Goal: Information Seeking & Learning: Learn about a topic

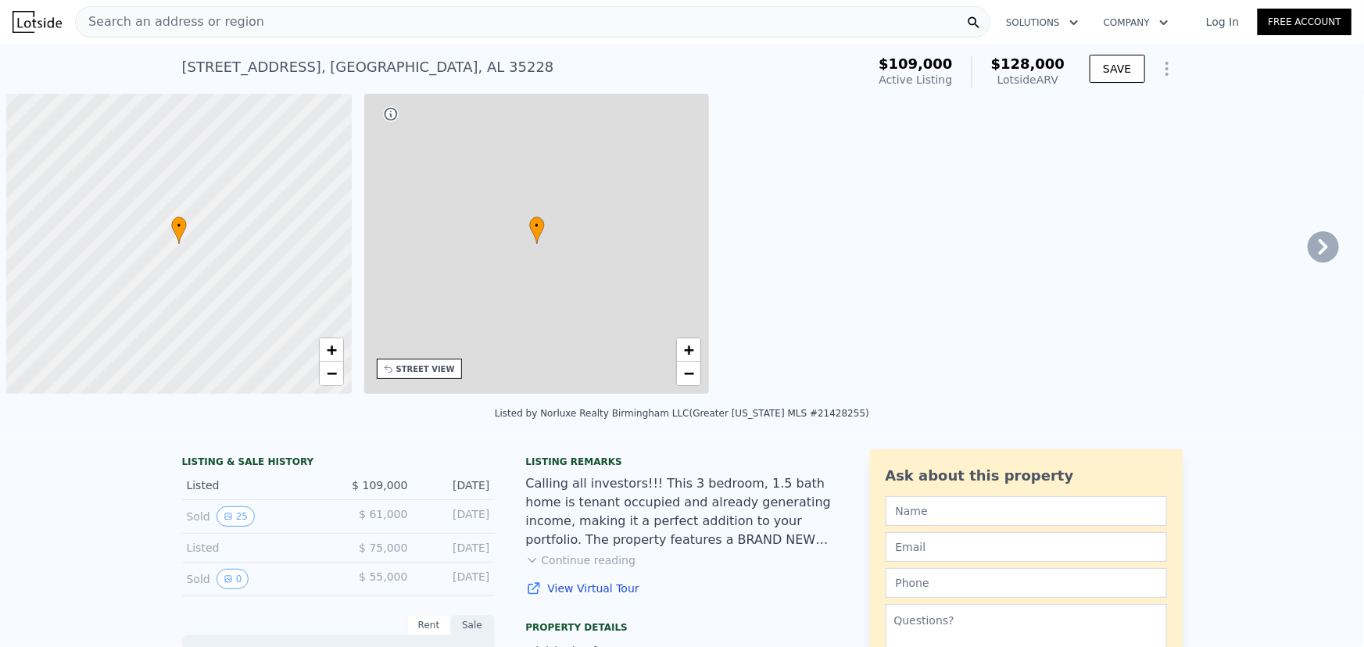
scroll to position [0, 6]
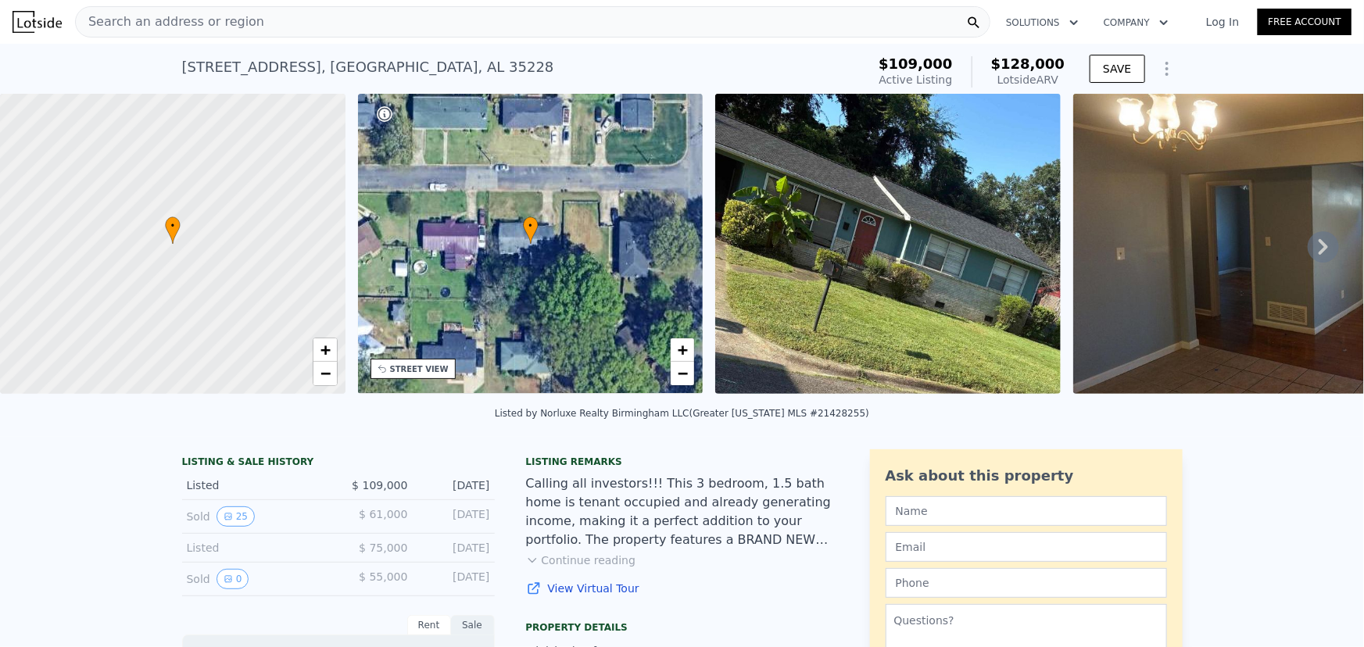
click at [1318, 252] on icon at bounding box center [1323, 246] width 31 height 31
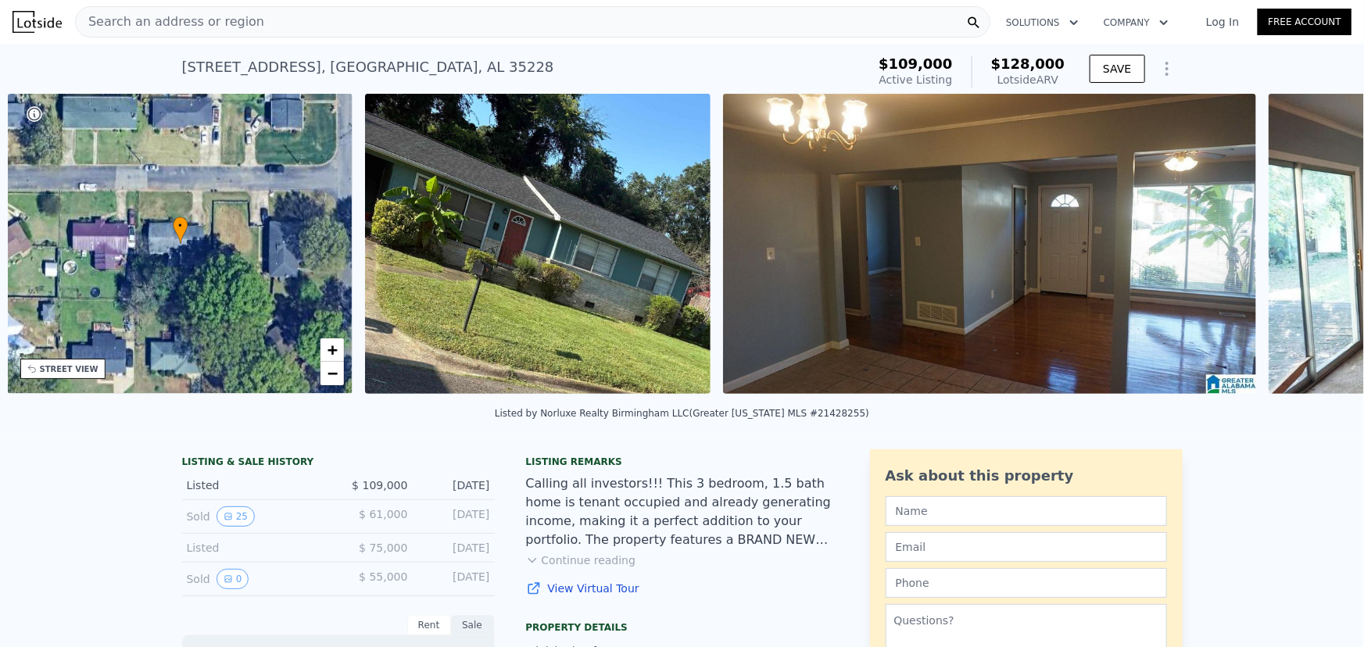
scroll to position [0, 364]
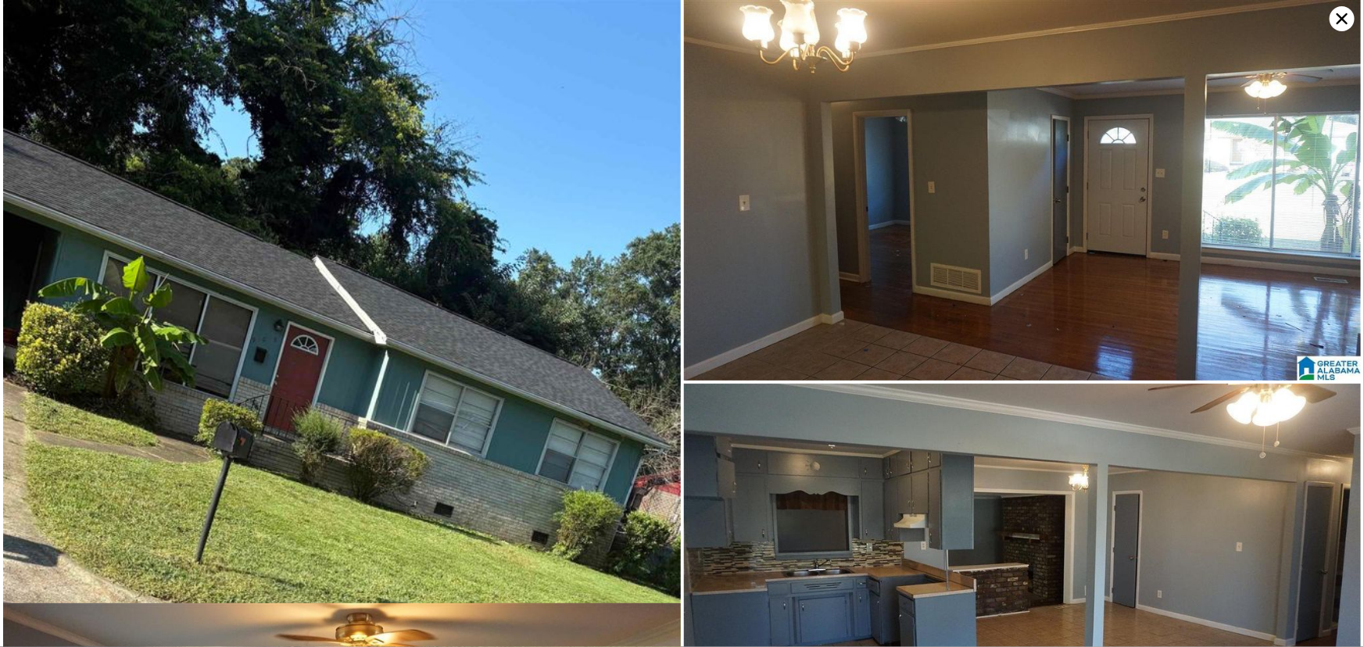
scroll to position [0, 0]
click at [1338, 19] on icon at bounding box center [1342, 18] width 25 height 25
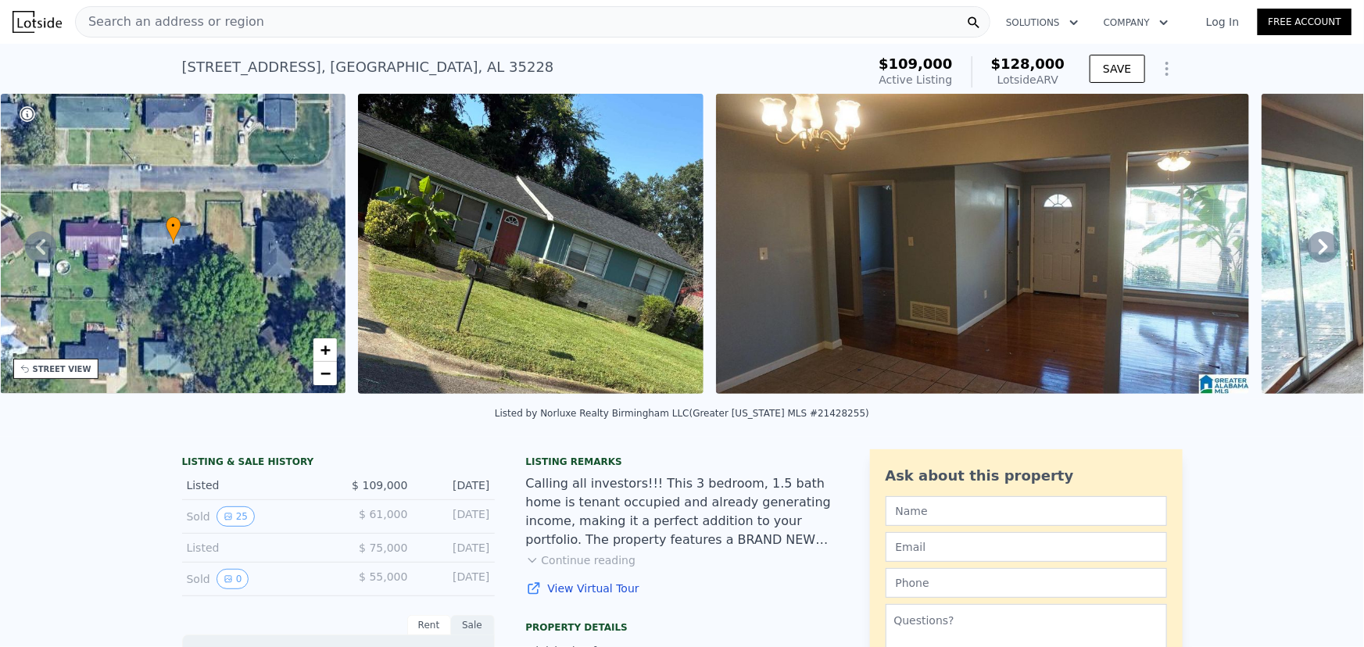
drag, startPoint x: 999, startPoint y: 80, endPoint x: 1069, endPoint y: 80, distance: 69.6
click at [1069, 80] on div "$109,000 Active Listing $128,000 Lotside ARV" at bounding box center [971, 72] width 199 height 44
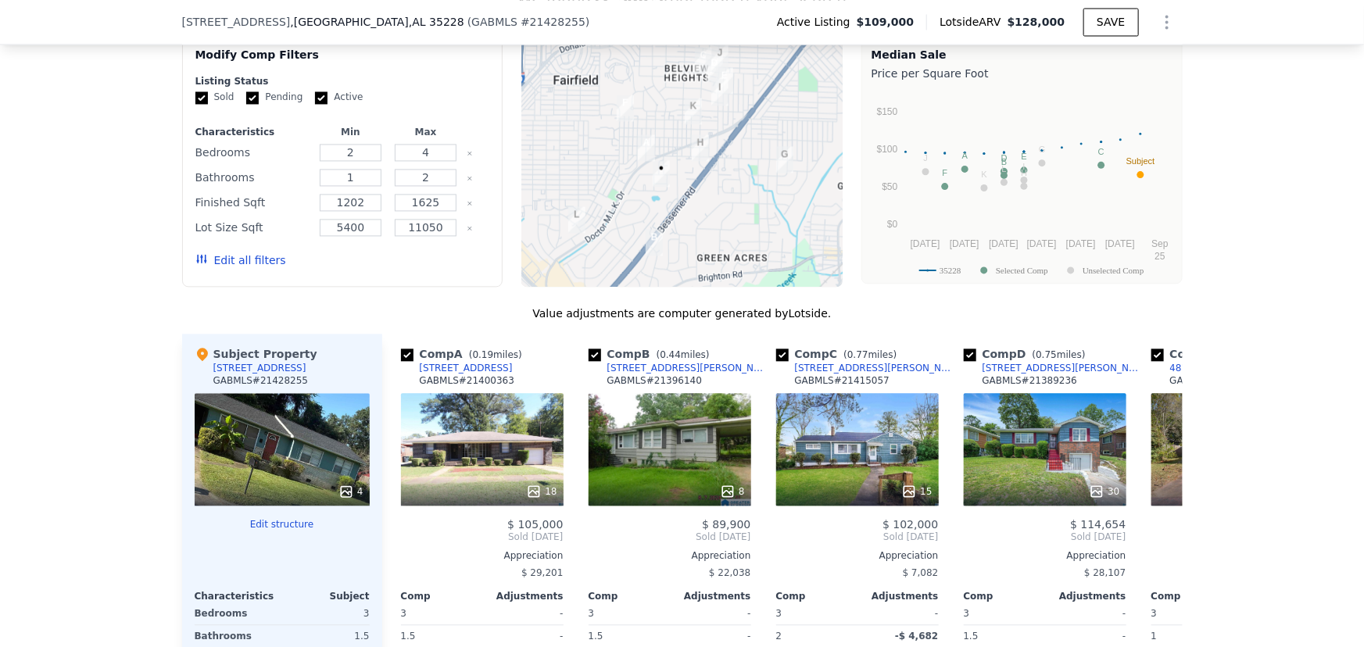
scroll to position [1771, 0]
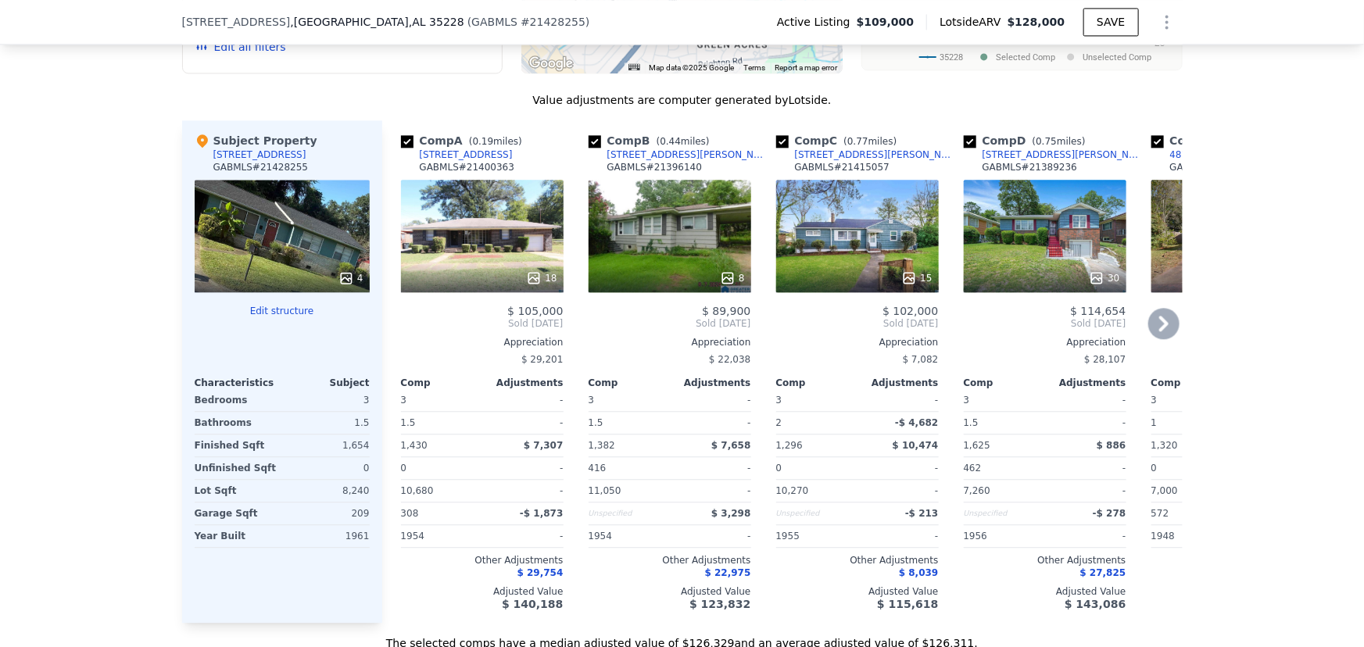
click at [470, 242] on div "18" at bounding box center [482, 236] width 163 height 113
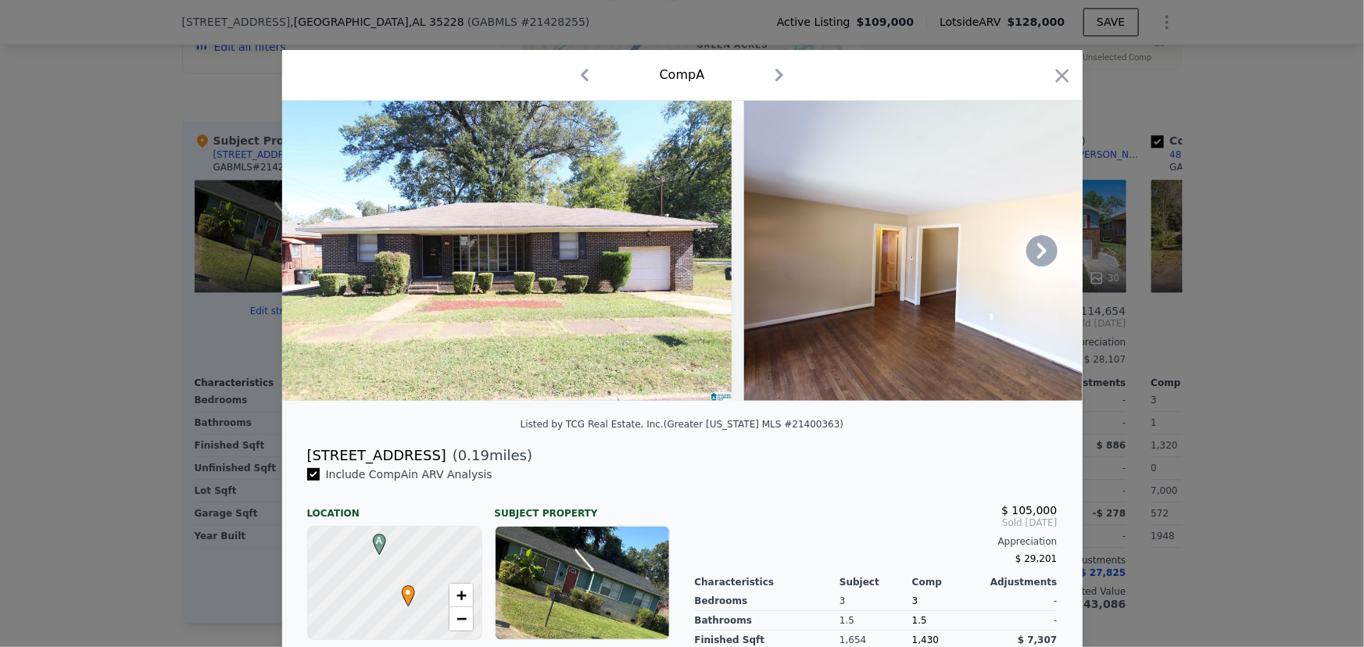
click at [1032, 249] on icon at bounding box center [1042, 250] width 31 height 31
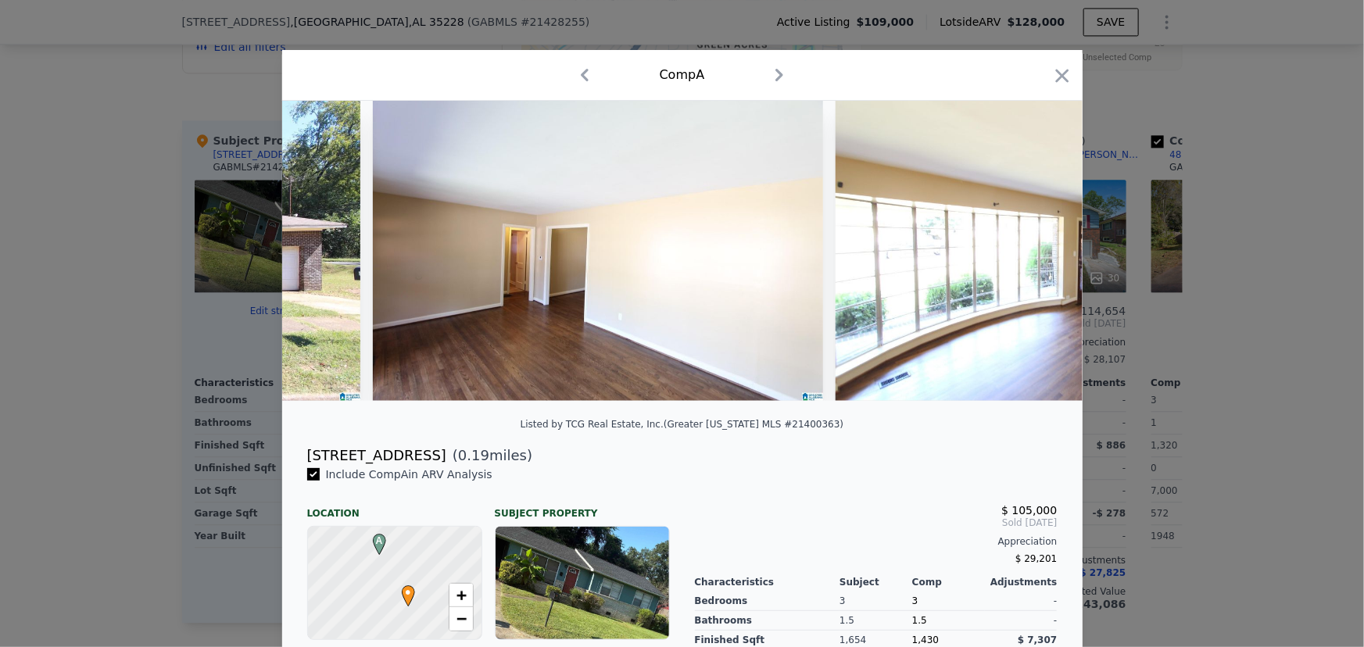
scroll to position [0, 375]
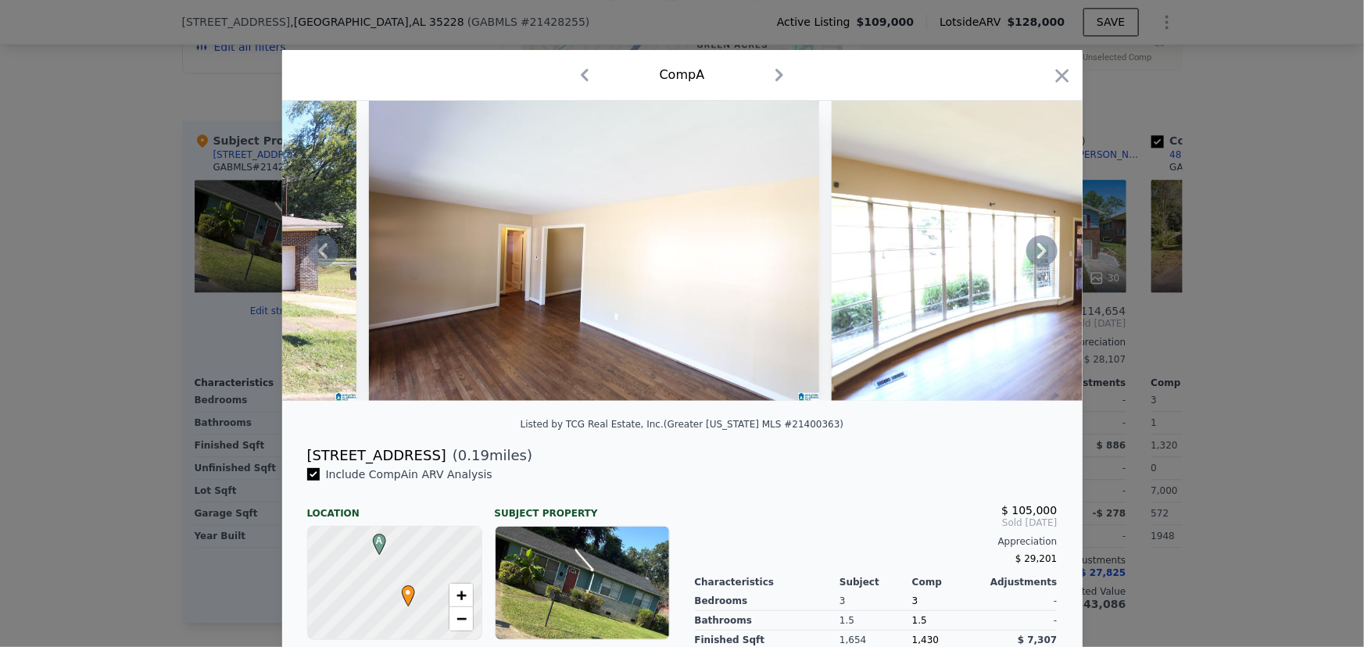
click at [1032, 249] on div at bounding box center [682, 251] width 801 height 300
click at [1029, 267] on icon at bounding box center [1042, 250] width 31 height 31
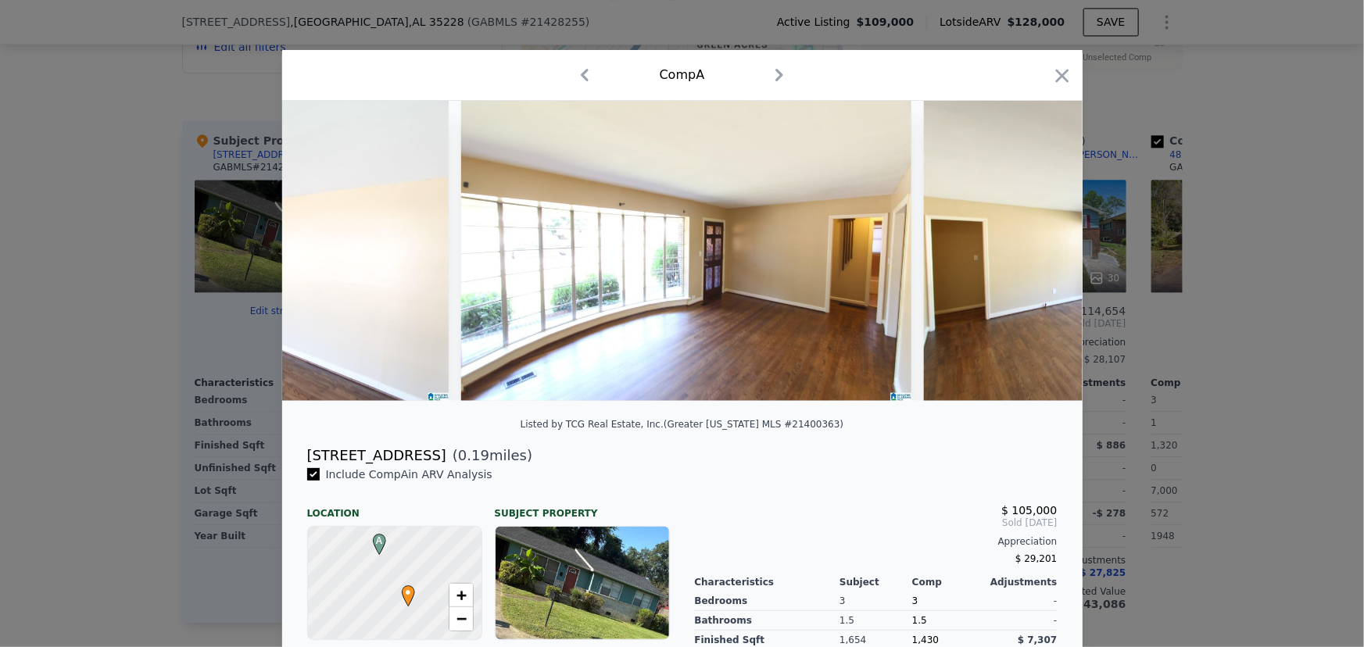
scroll to position [0, 751]
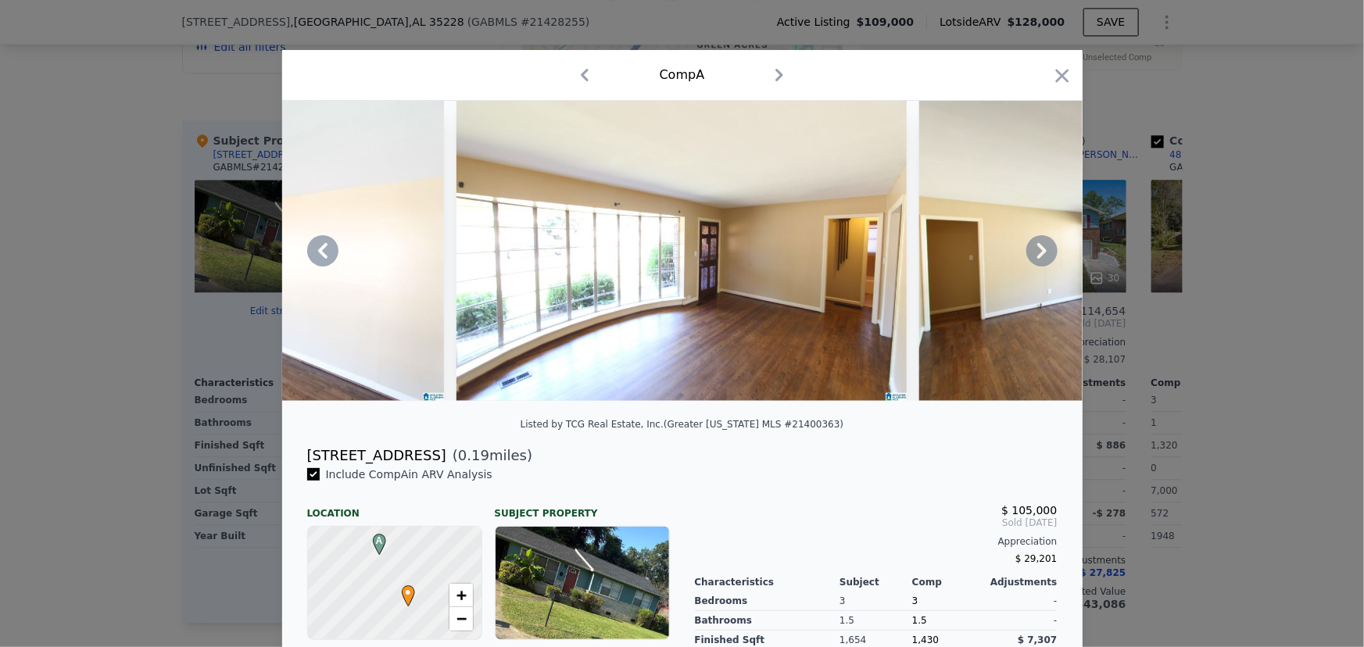
click at [1029, 267] on icon at bounding box center [1042, 250] width 31 height 31
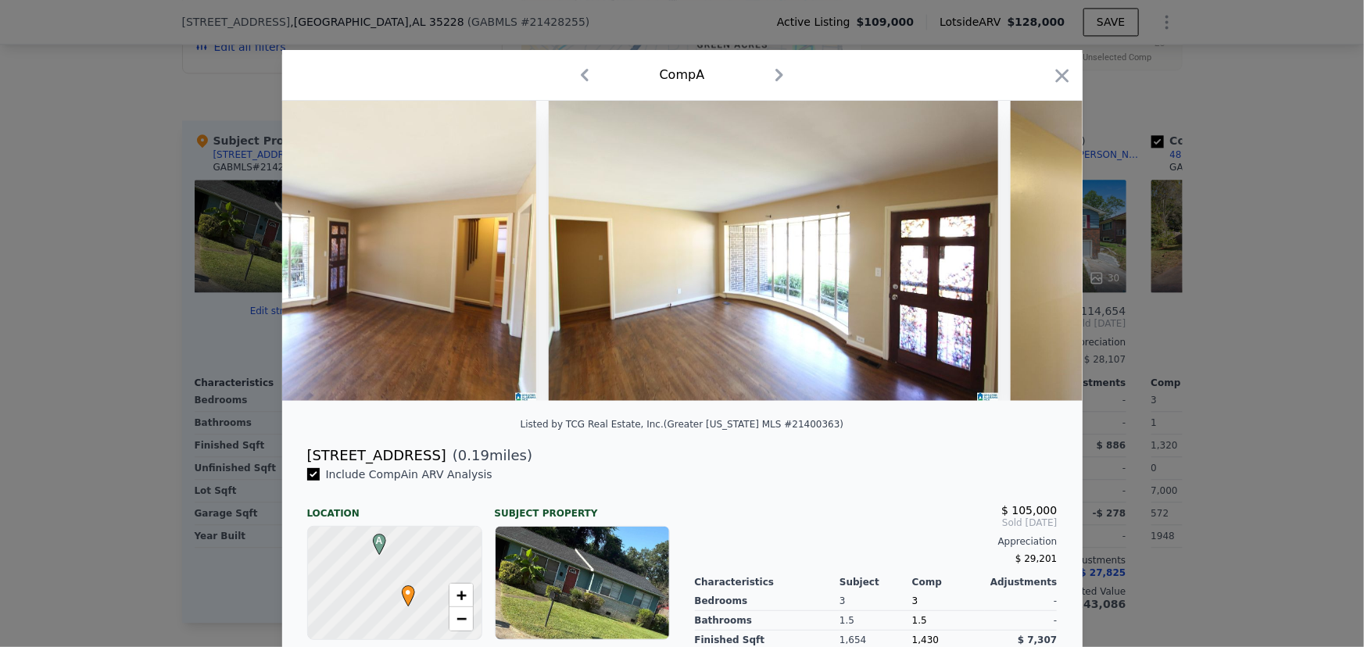
scroll to position [0, 1126]
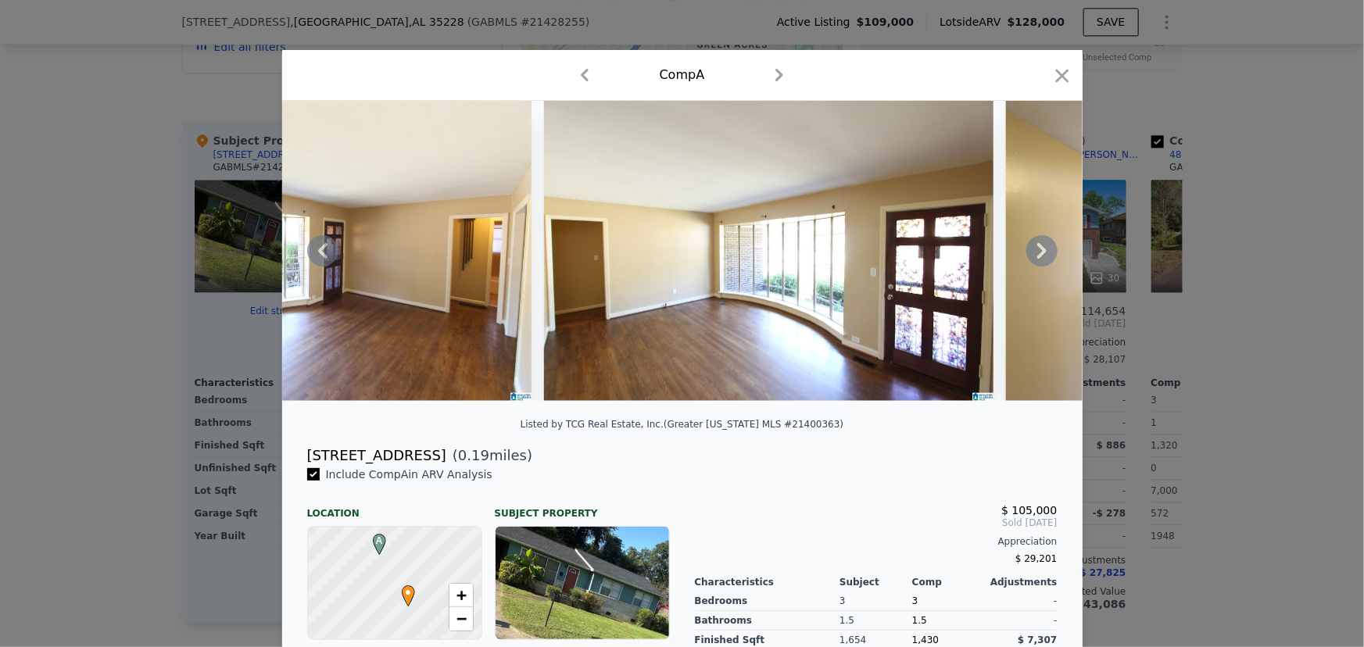
click at [1035, 246] on icon at bounding box center [1042, 250] width 31 height 31
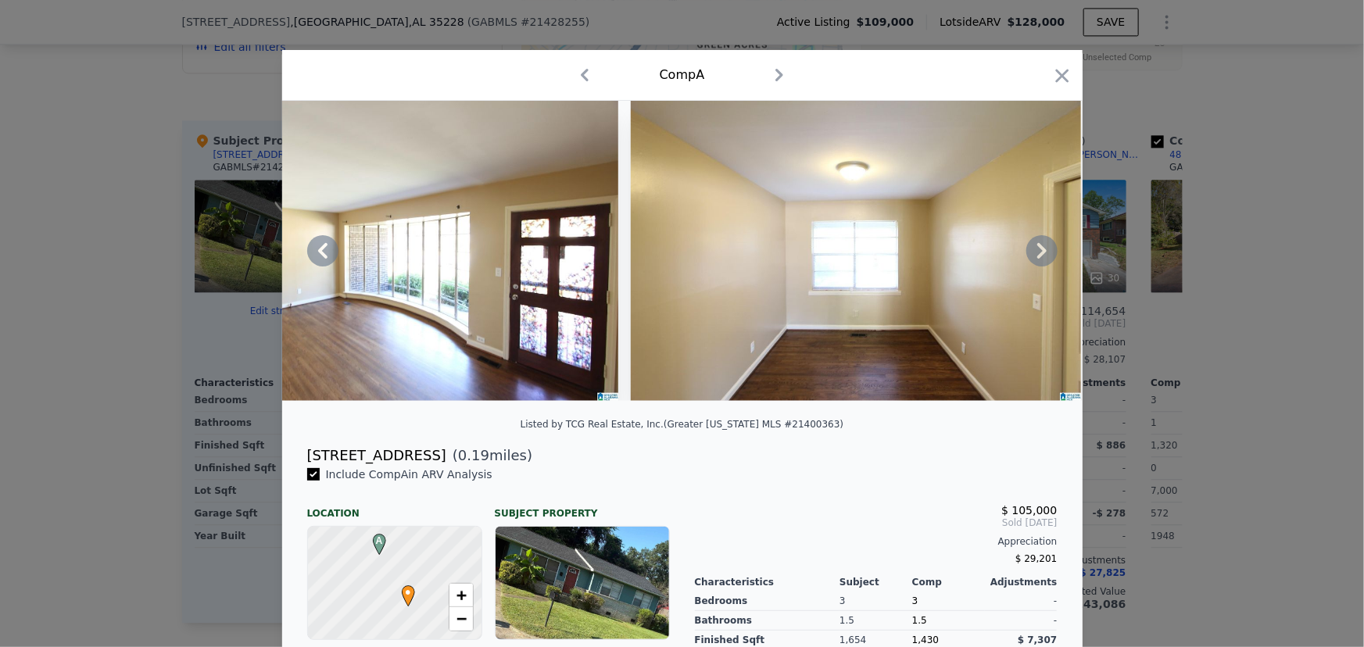
click at [1035, 246] on icon at bounding box center [1042, 250] width 31 height 31
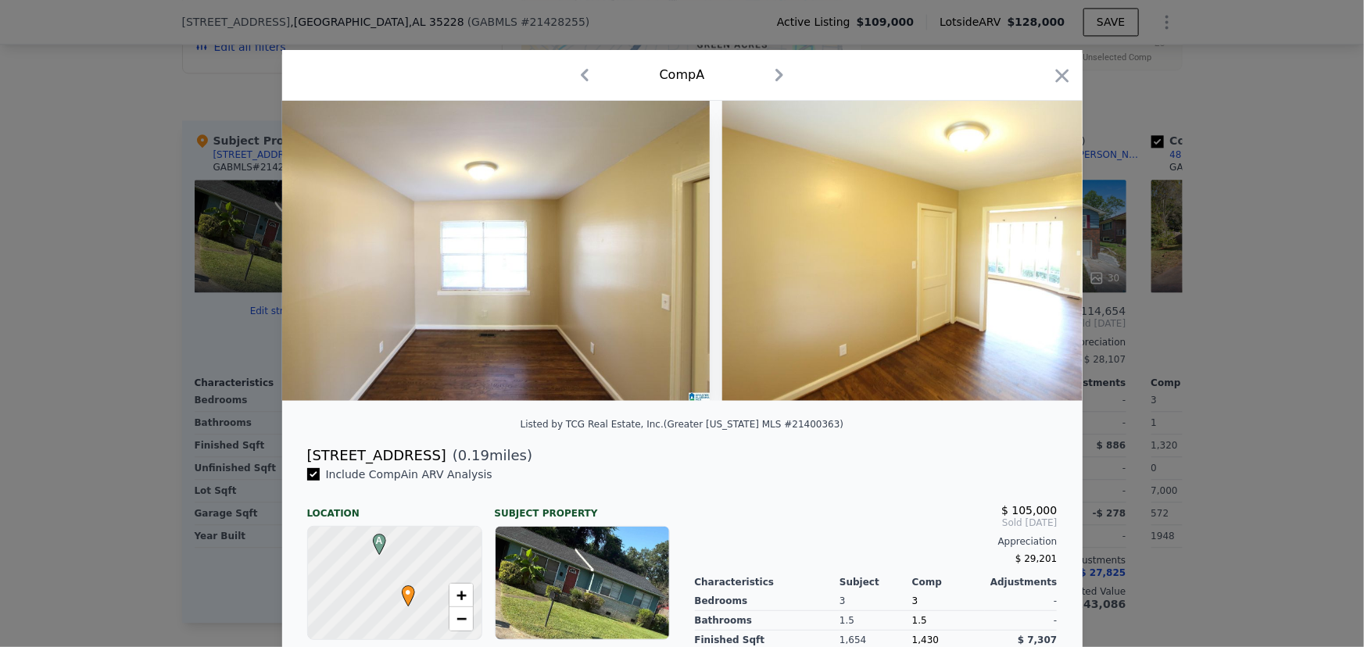
scroll to position [0, 1876]
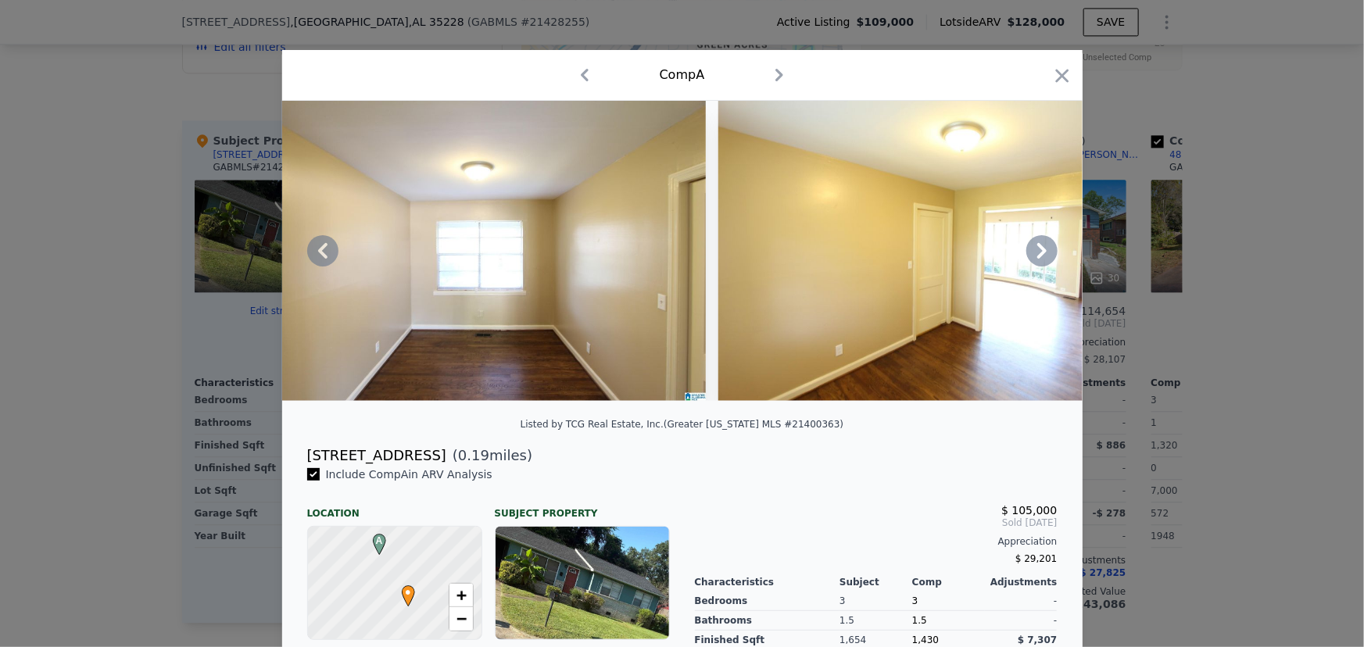
click at [1035, 246] on div at bounding box center [682, 251] width 801 height 300
click at [1035, 246] on icon at bounding box center [1042, 250] width 31 height 31
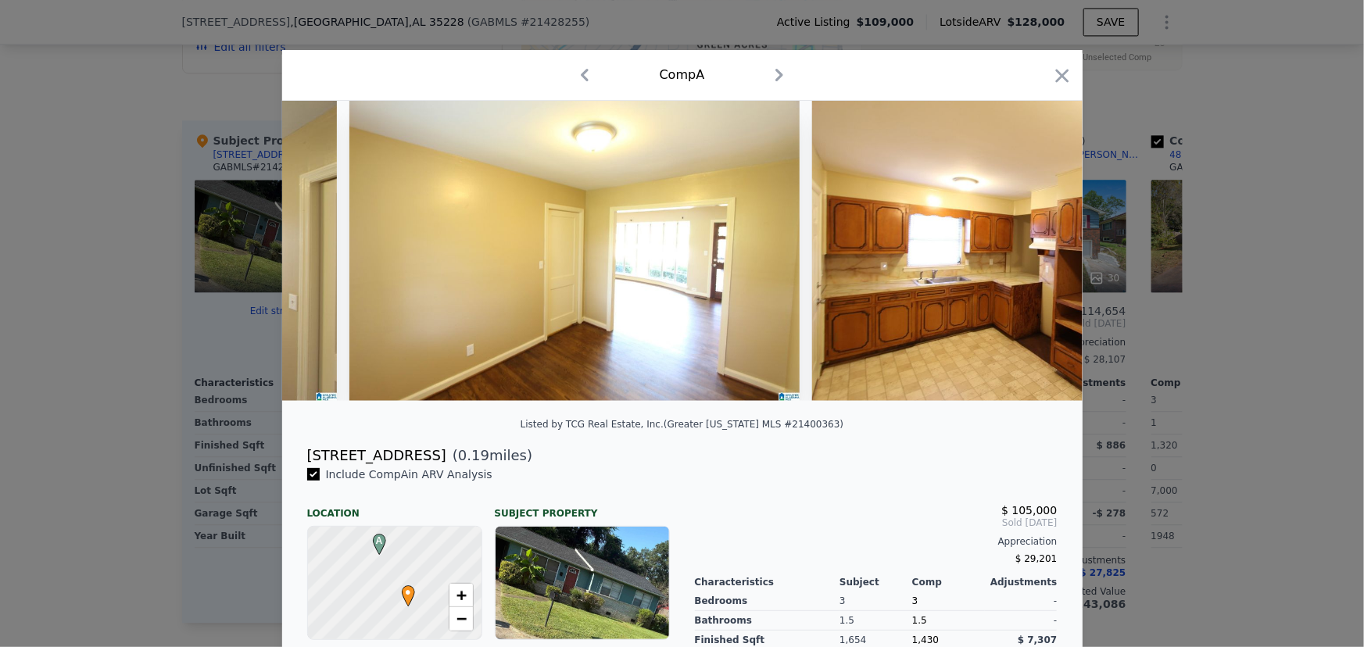
scroll to position [0, 2252]
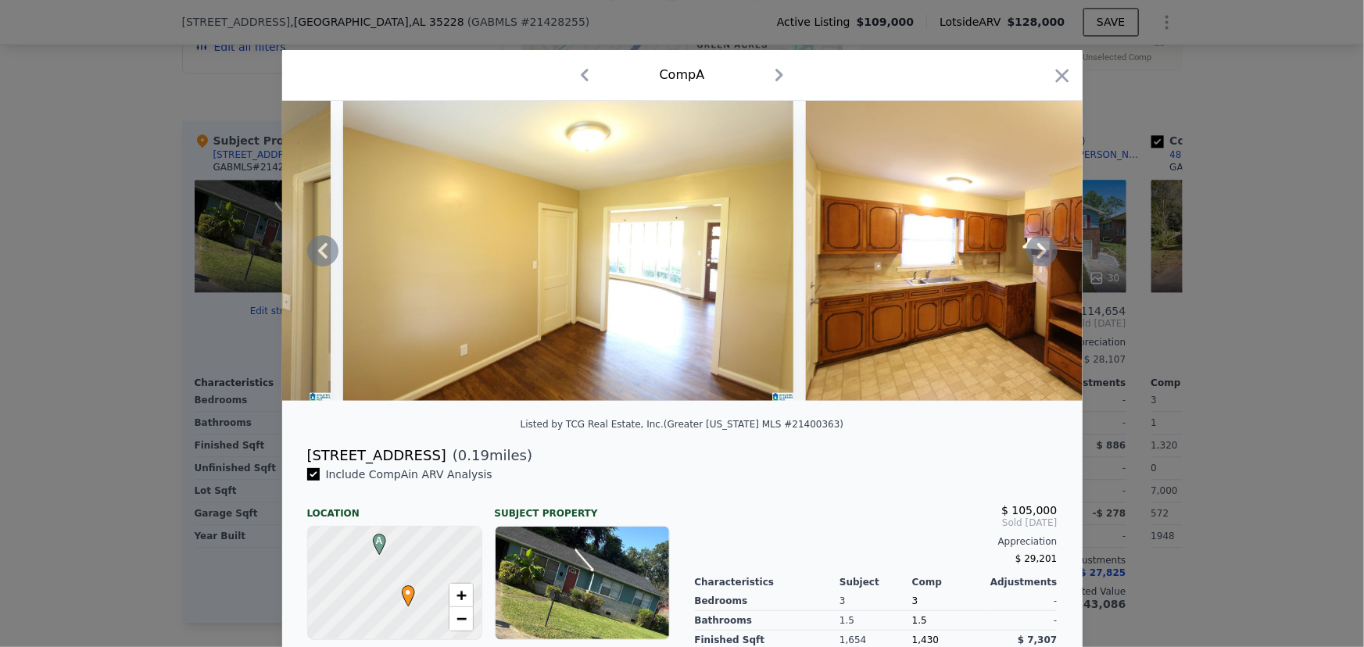
click at [1035, 246] on icon at bounding box center [1042, 250] width 31 height 31
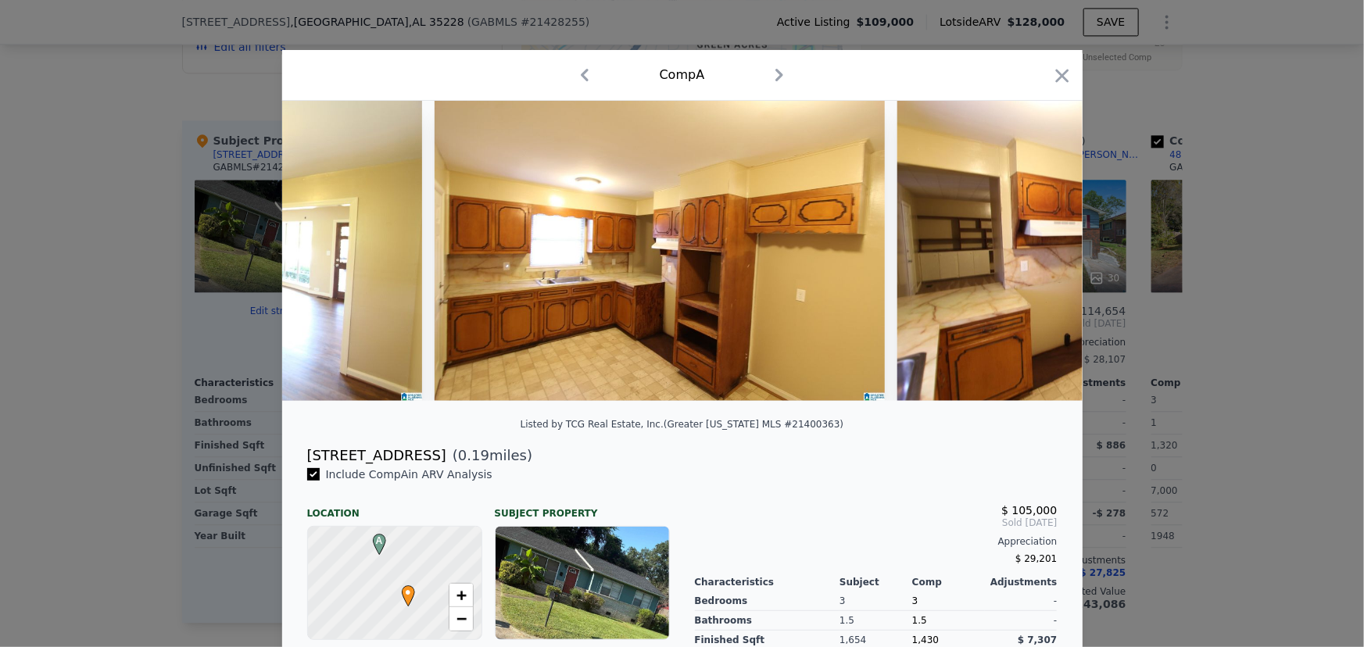
scroll to position [0, 2627]
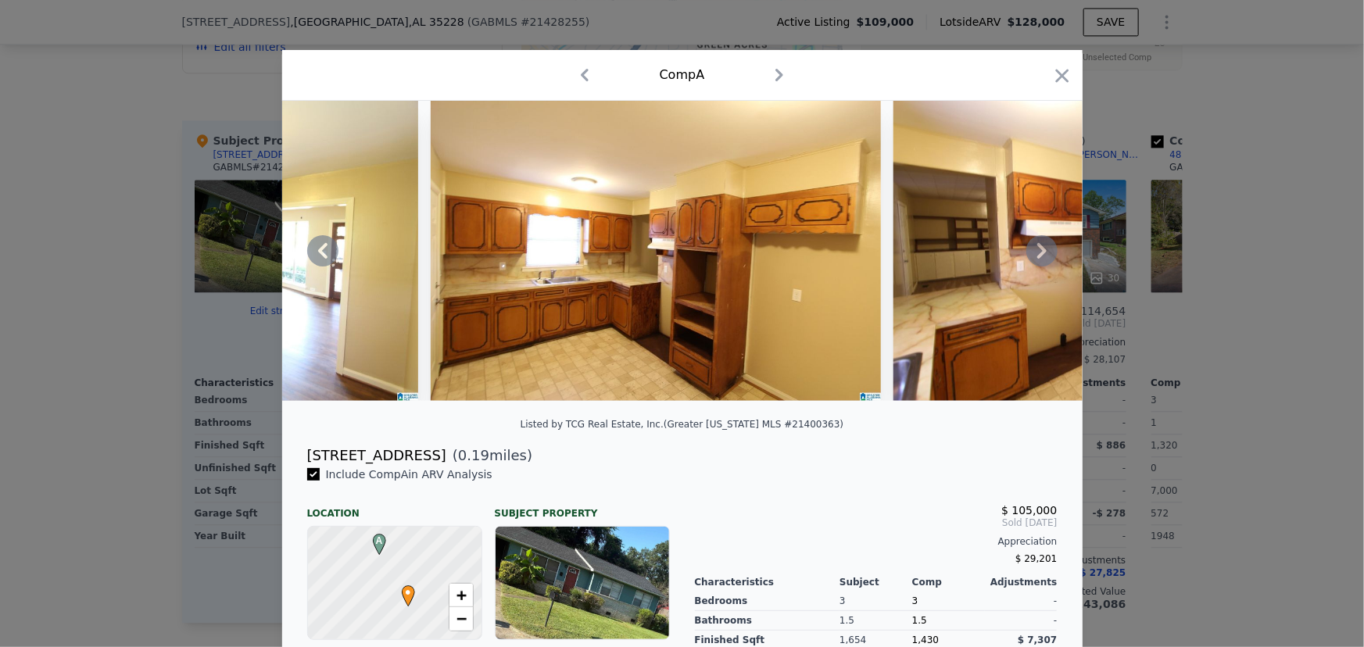
click at [1039, 262] on icon at bounding box center [1042, 250] width 31 height 31
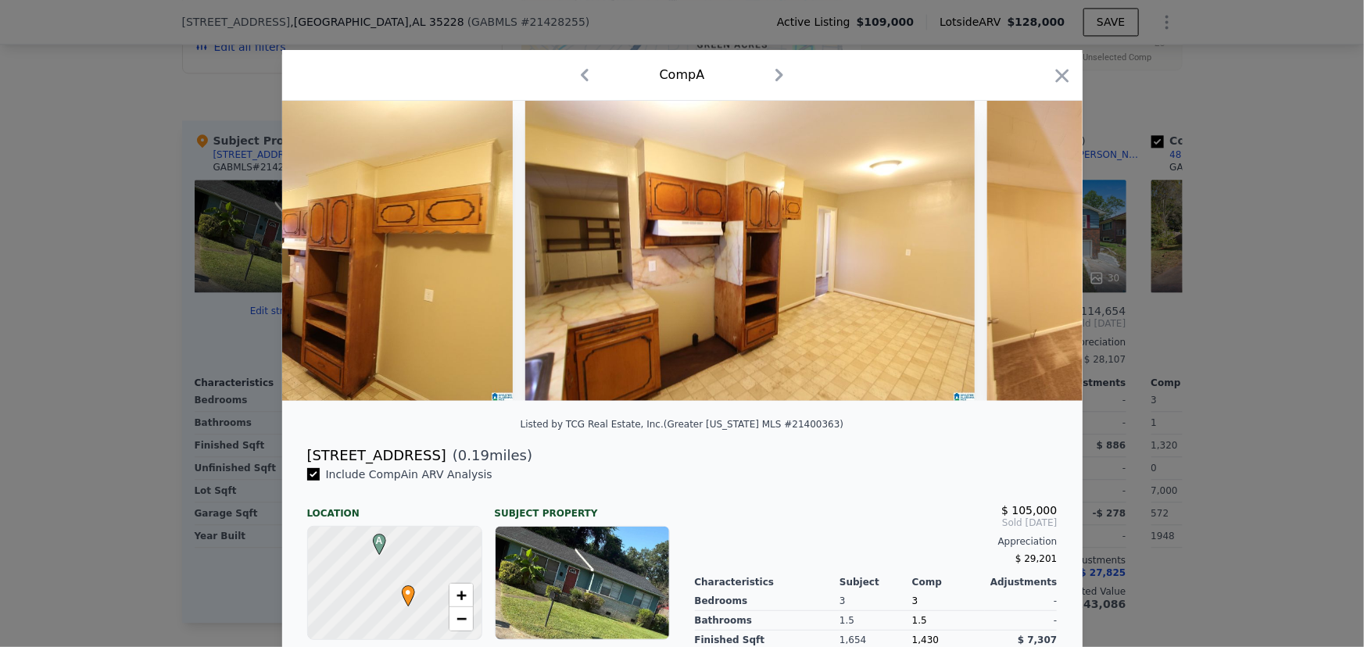
scroll to position [0, 3002]
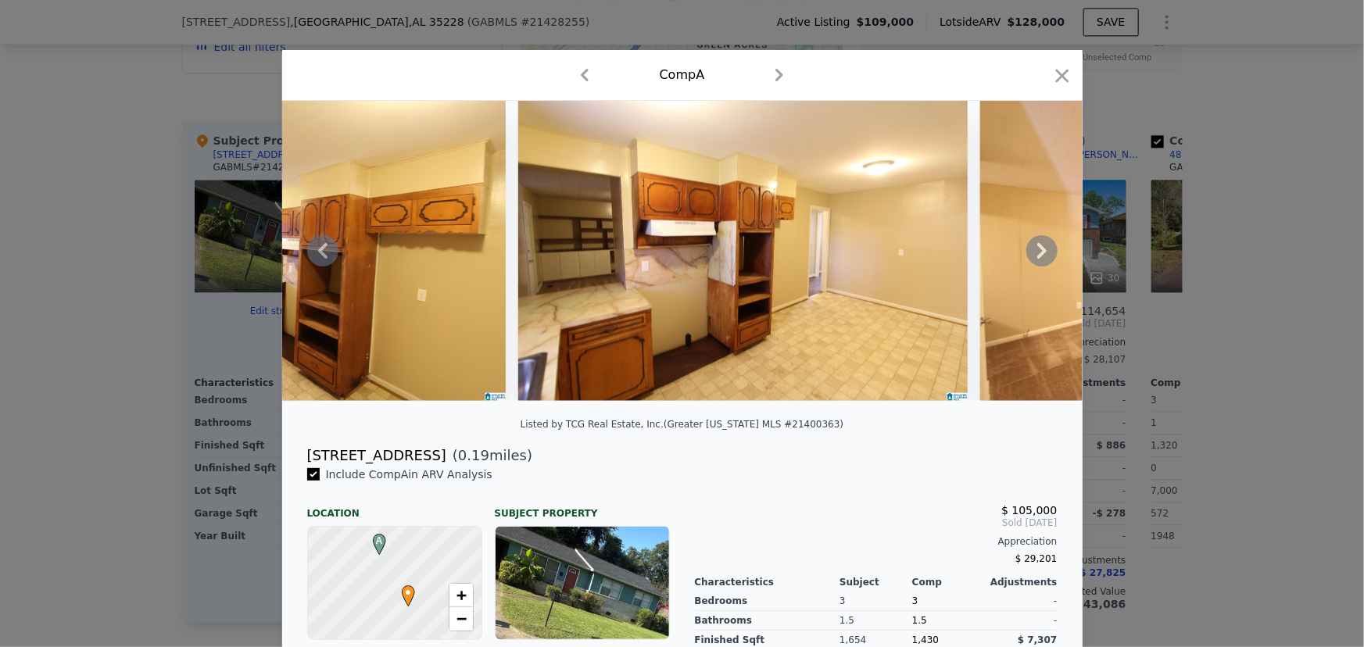
click at [1037, 259] on icon at bounding box center [1041, 251] width 9 height 16
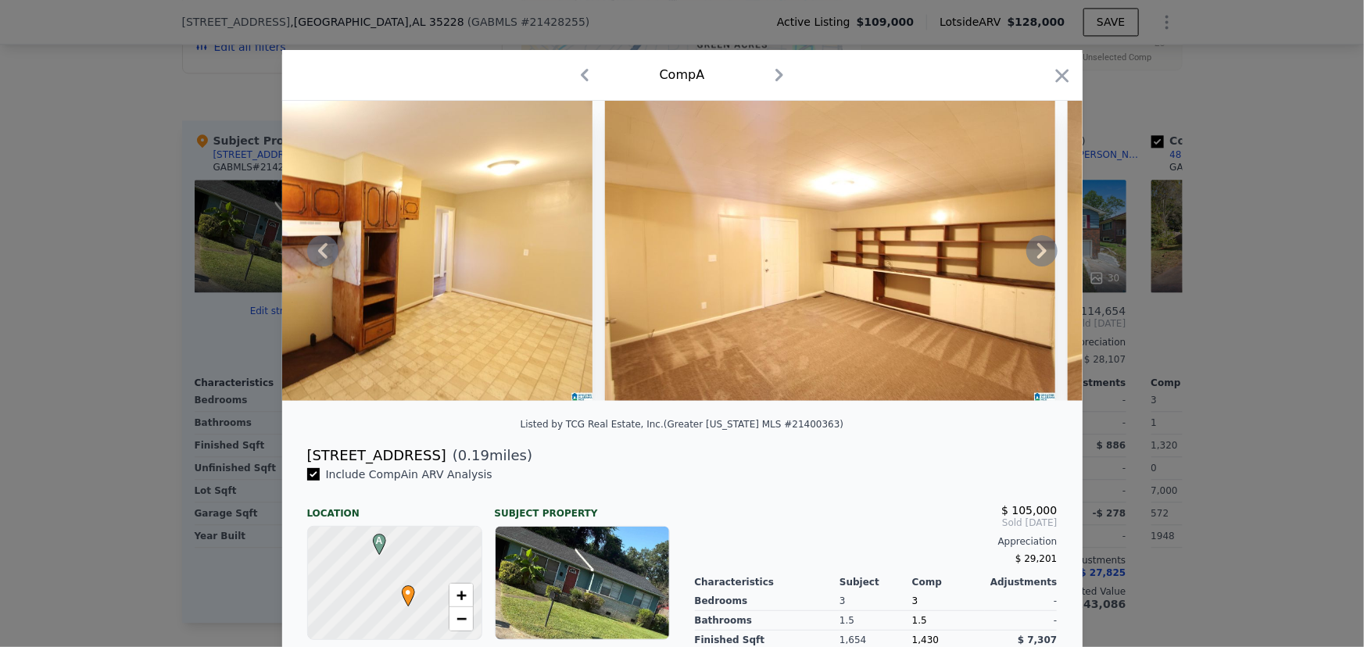
click at [1037, 259] on icon at bounding box center [1041, 251] width 9 height 16
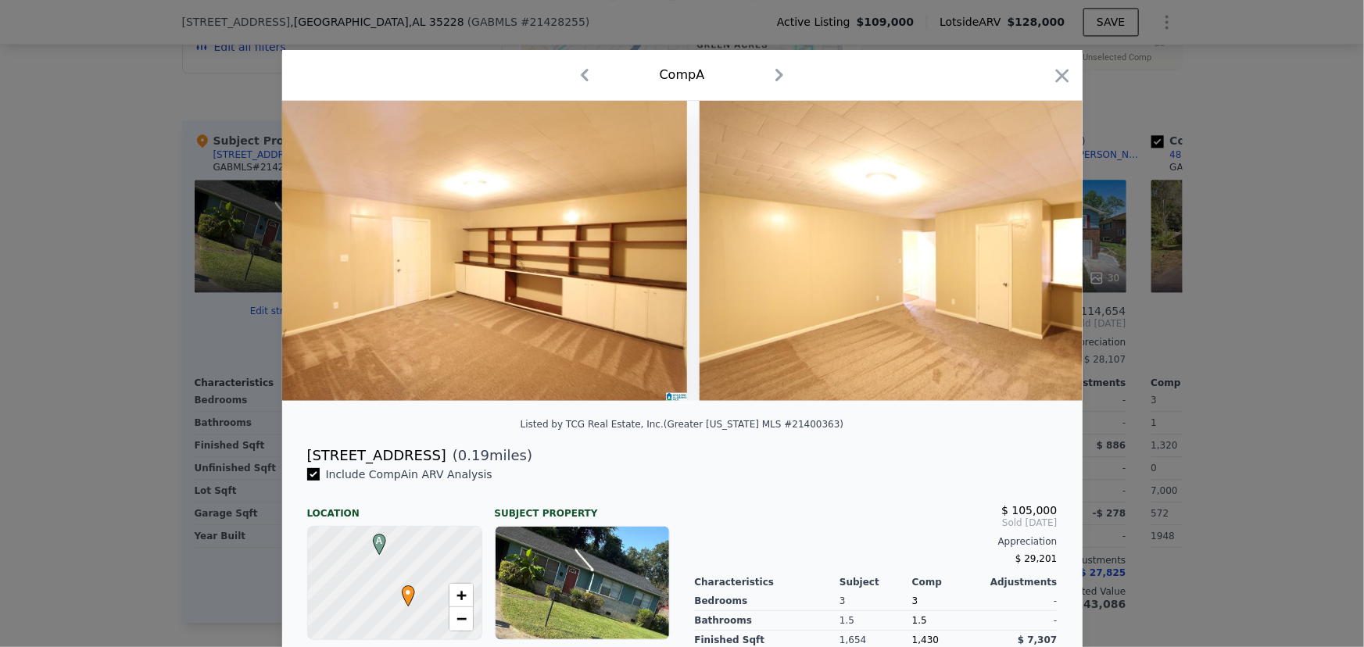
scroll to position [0, 3753]
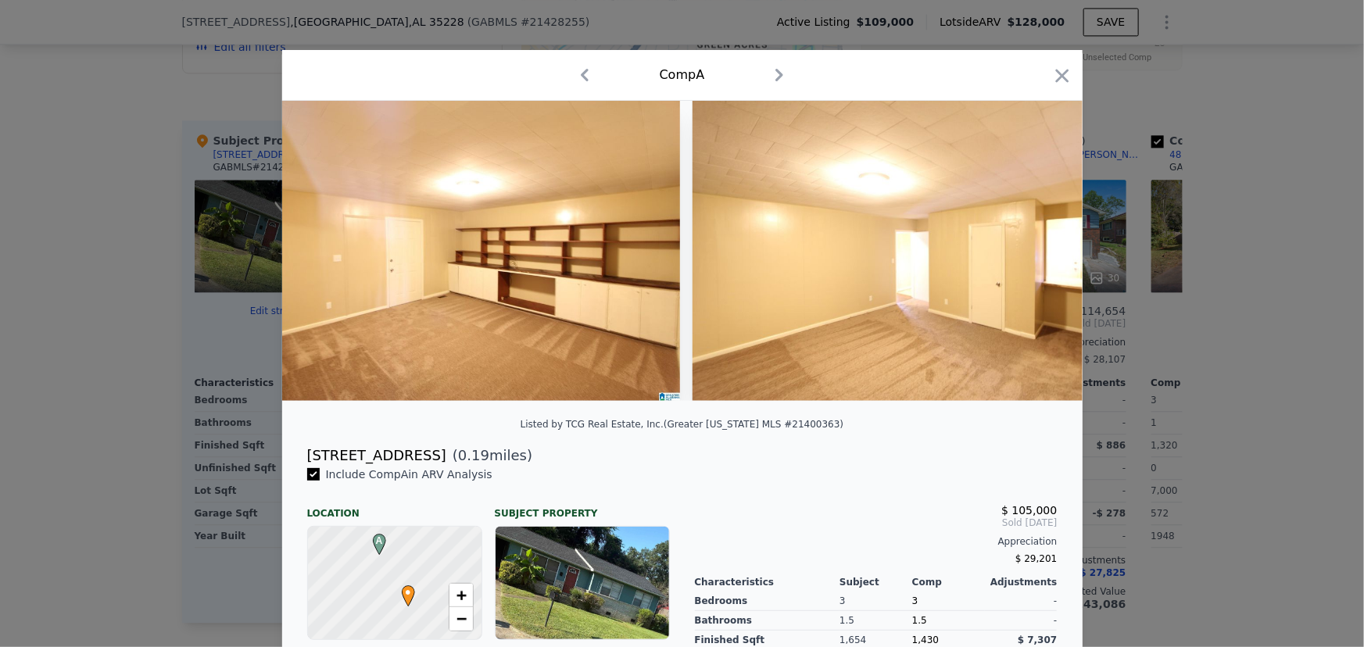
click at [1035, 259] on div at bounding box center [682, 251] width 801 height 300
click at [1058, 77] on icon "button" at bounding box center [1061, 75] width 13 height 13
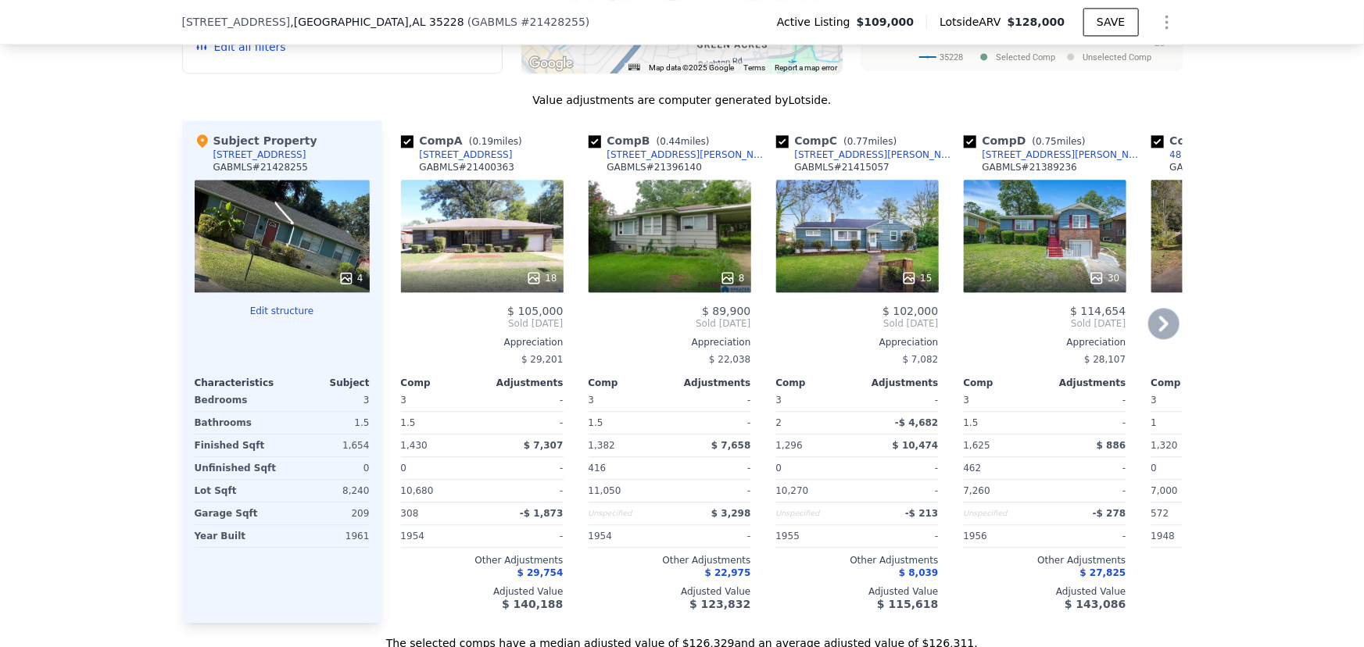
click at [668, 245] on div "8" at bounding box center [670, 236] width 163 height 113
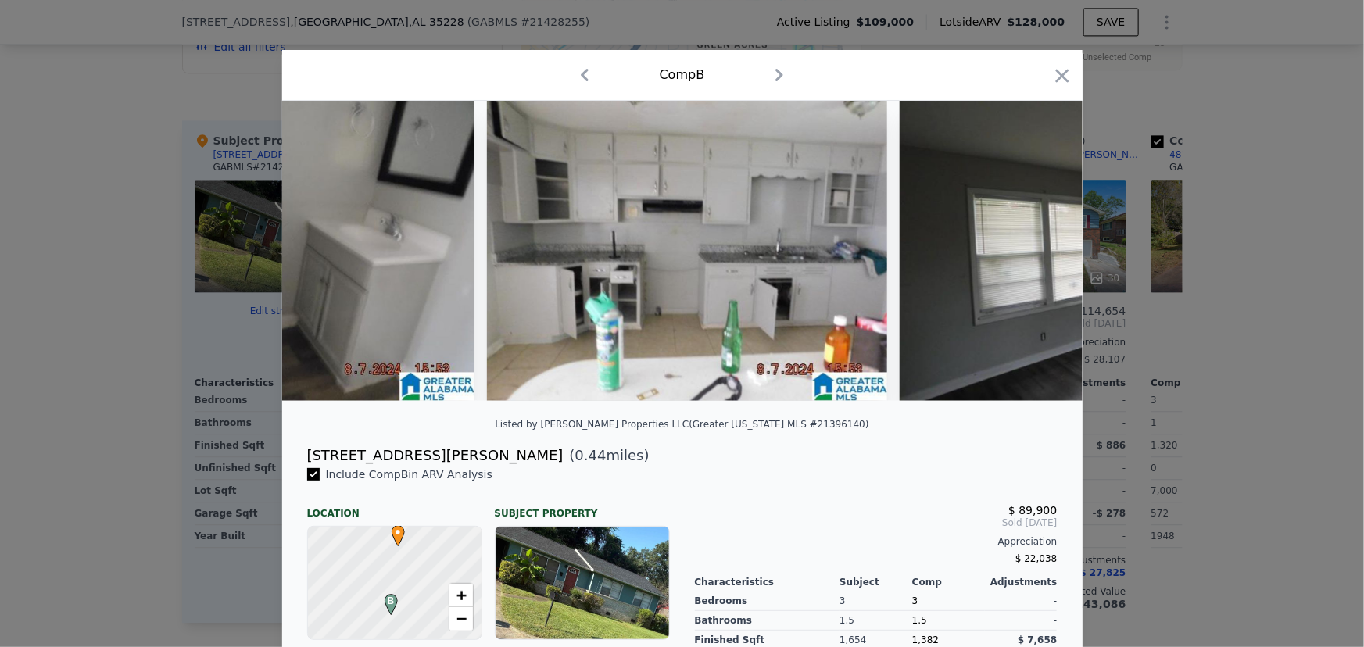
scroll to position [0, 2277]
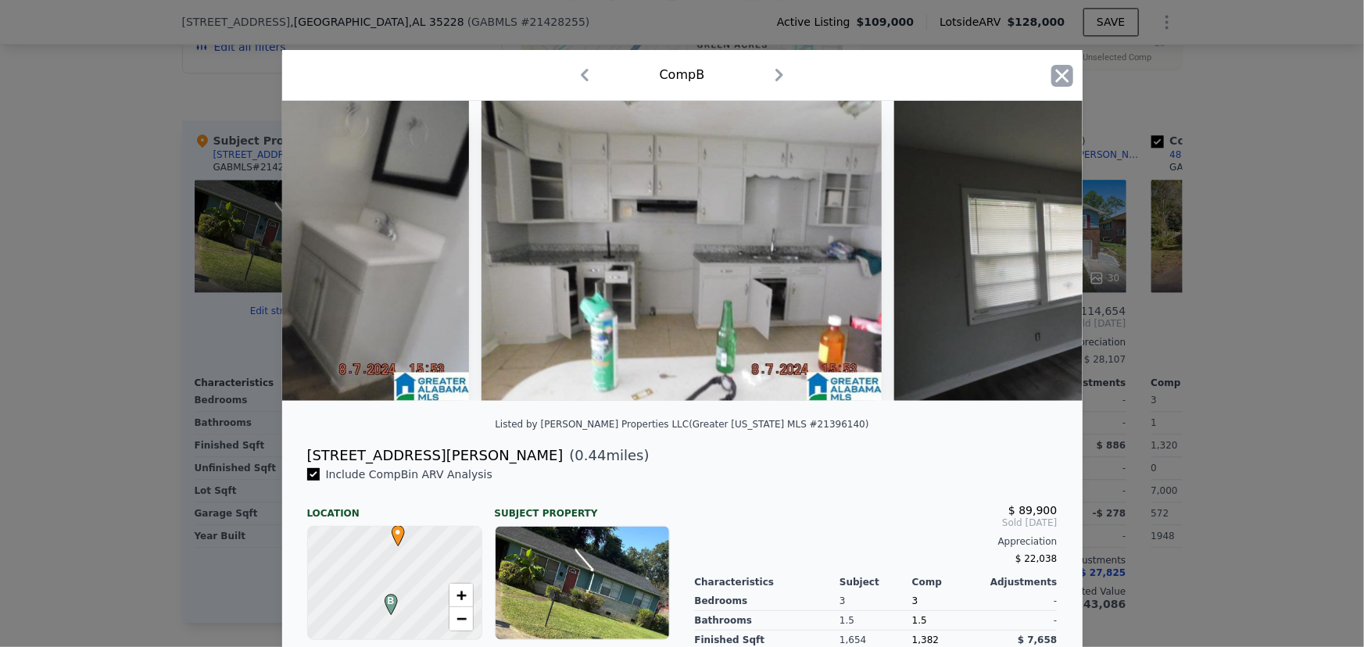
click at [1055, 78] on icon "button" at bounding box center [1061, 75] width 13 height 13
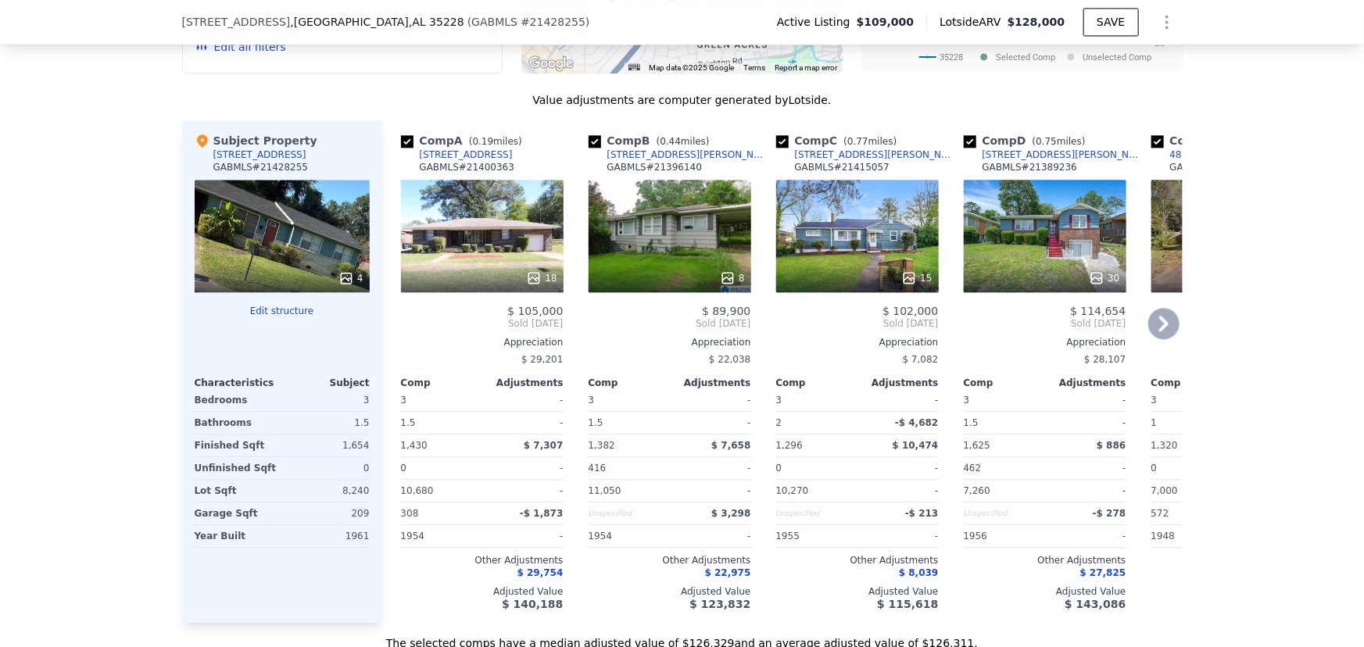
click at [821, 242] on div "15" at bounding box center [857, 236] width 163 height 113
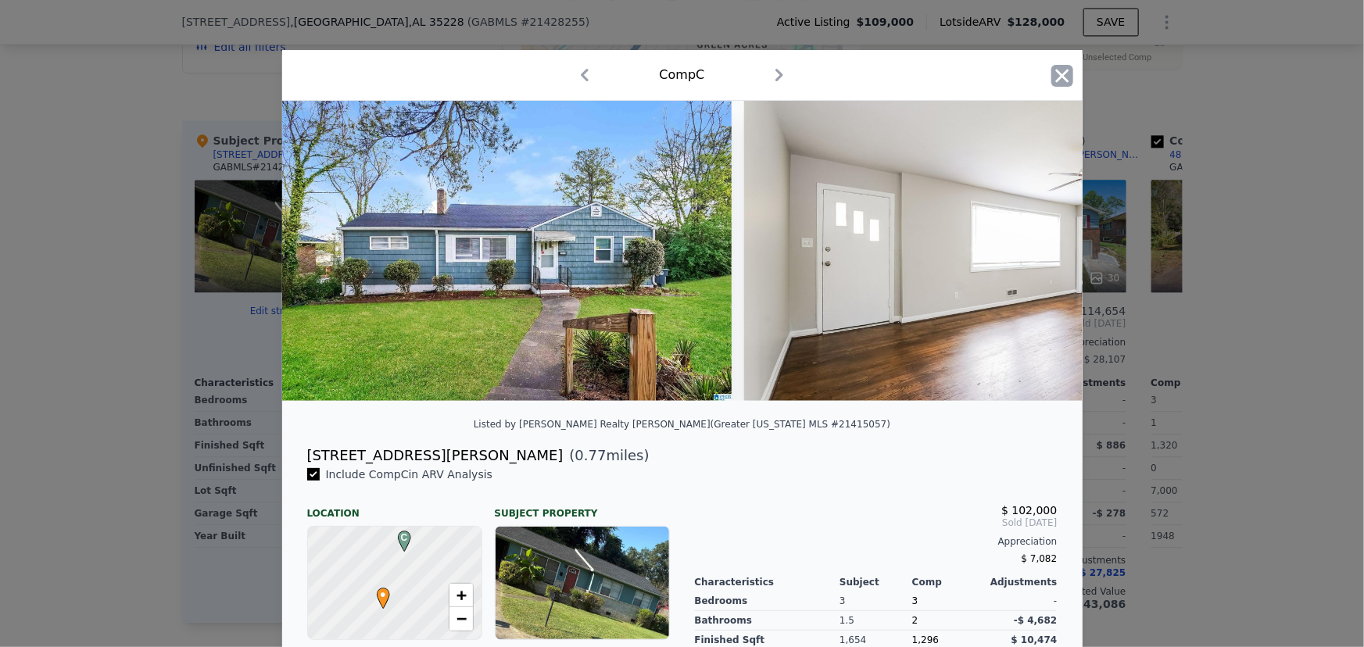
click at [1055, 80] on icon "button" at bounding box center [1063, 76] width 22 height 22
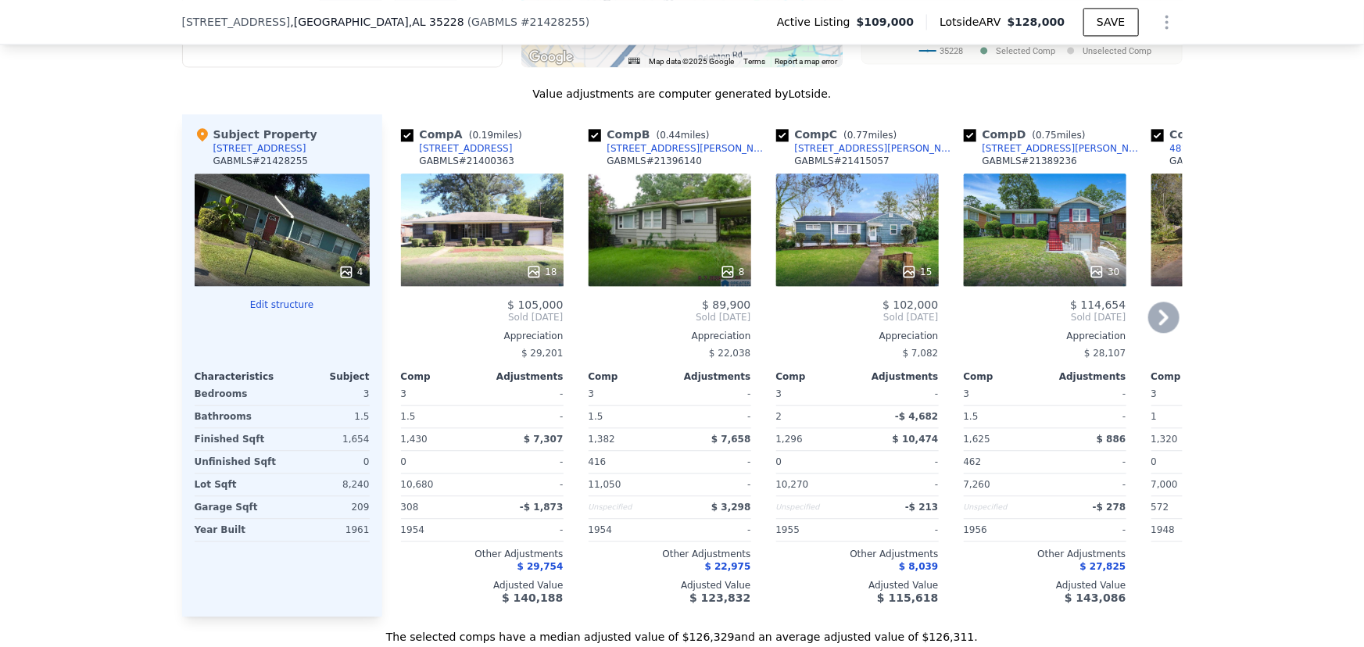
scroll to position [1771, 0]
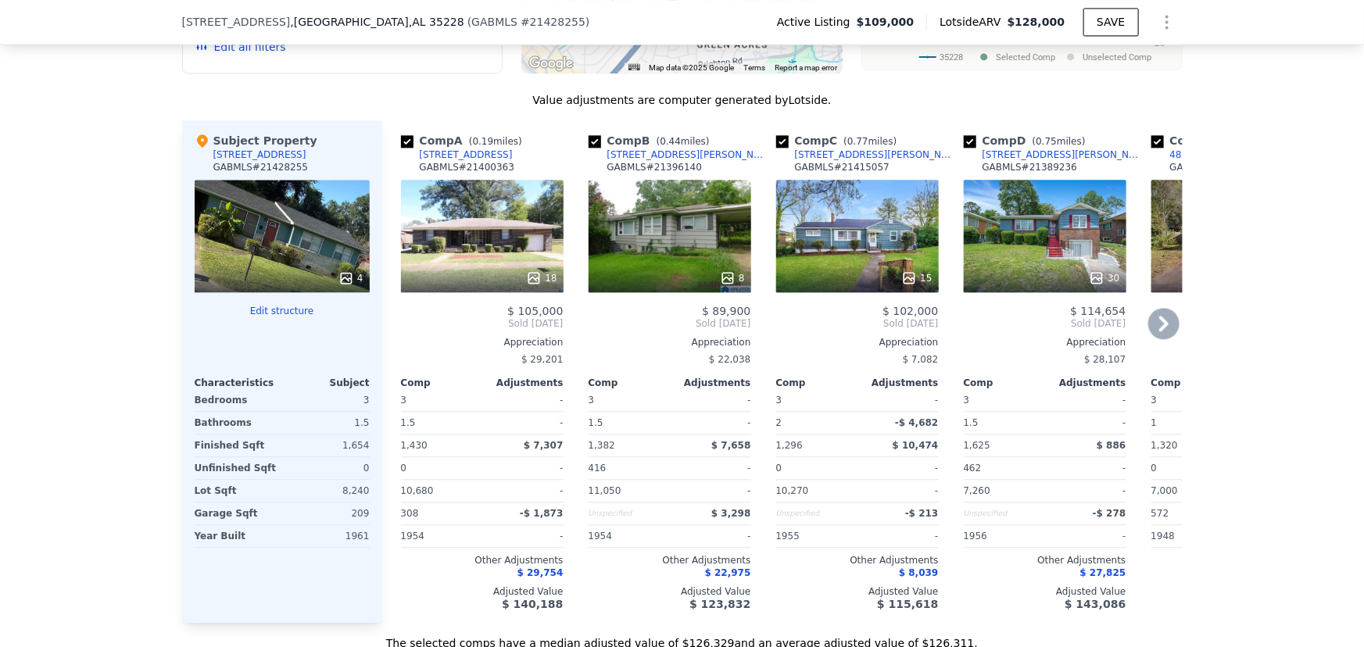
click at [422, 253] on div "18" at bounding box center [482, 236] width 163 height 113
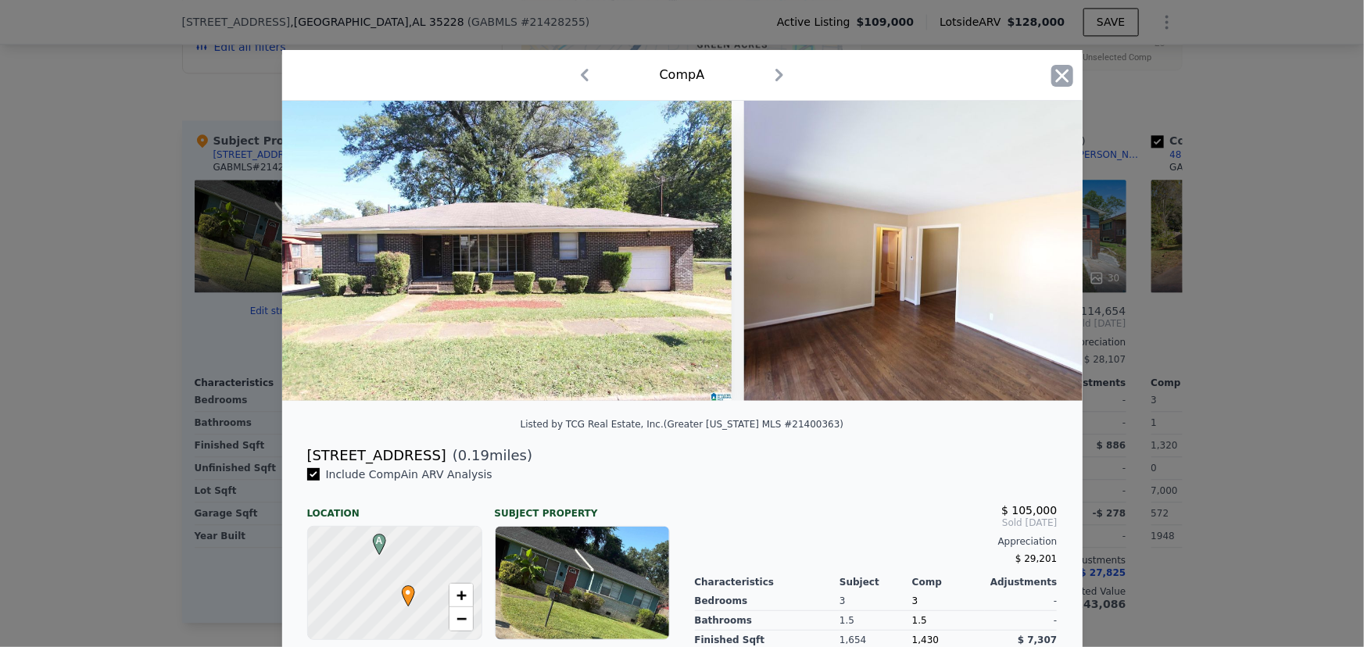
click at [1055, 81] on icon "button" at bounding box center [1061, 75] width 13 height 13
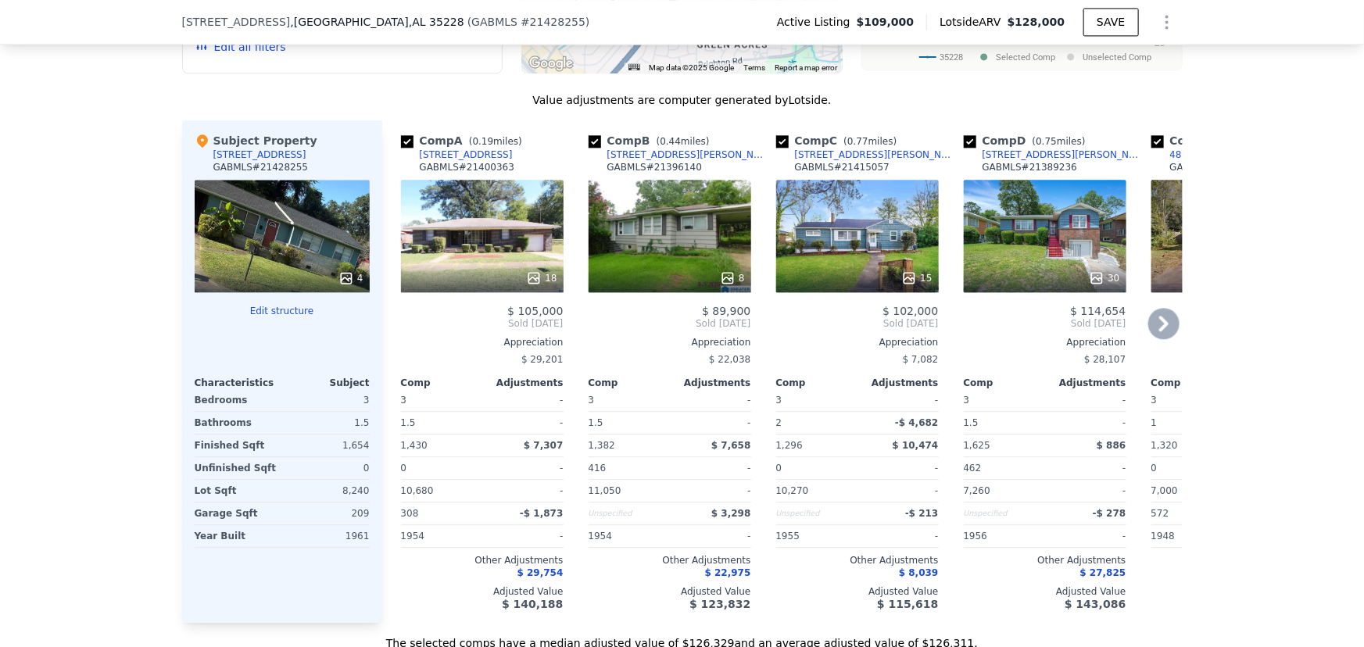
click at [871, 226] on div "15" at bounding box center [857, 236] width 163 height 113
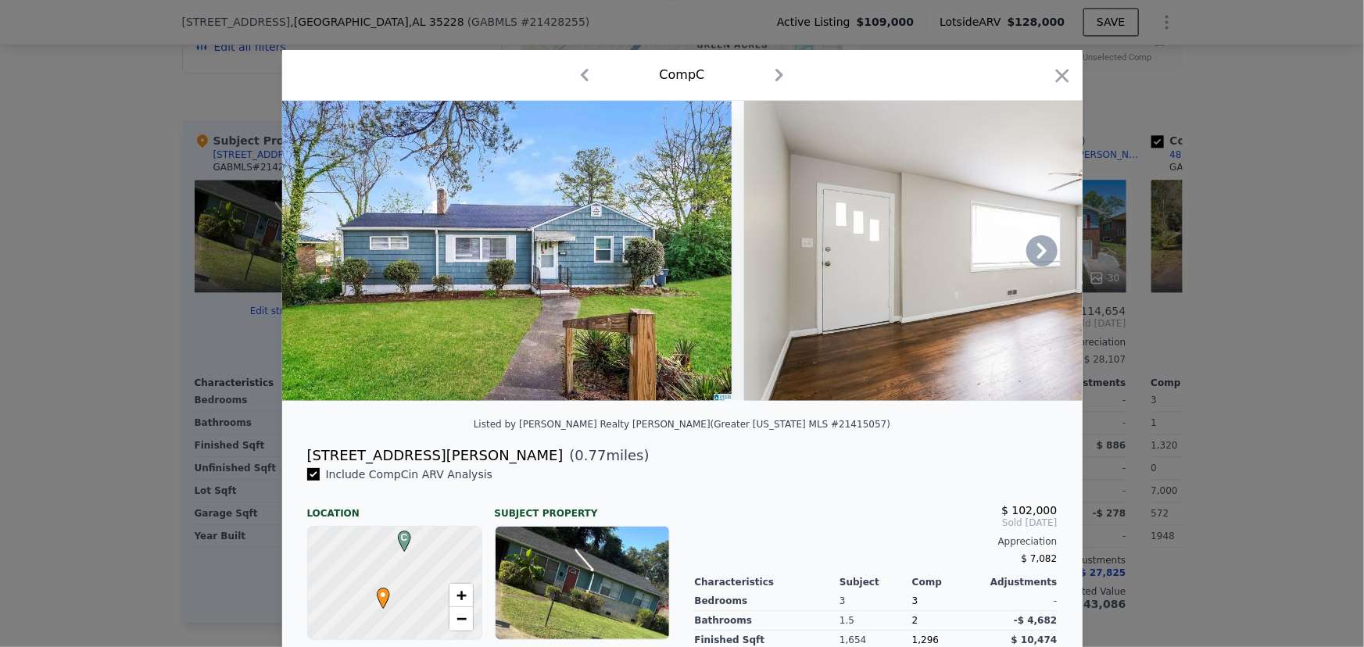
click at [1037, 259] on icon at bounding box center [1041, 251] width 9 height 16
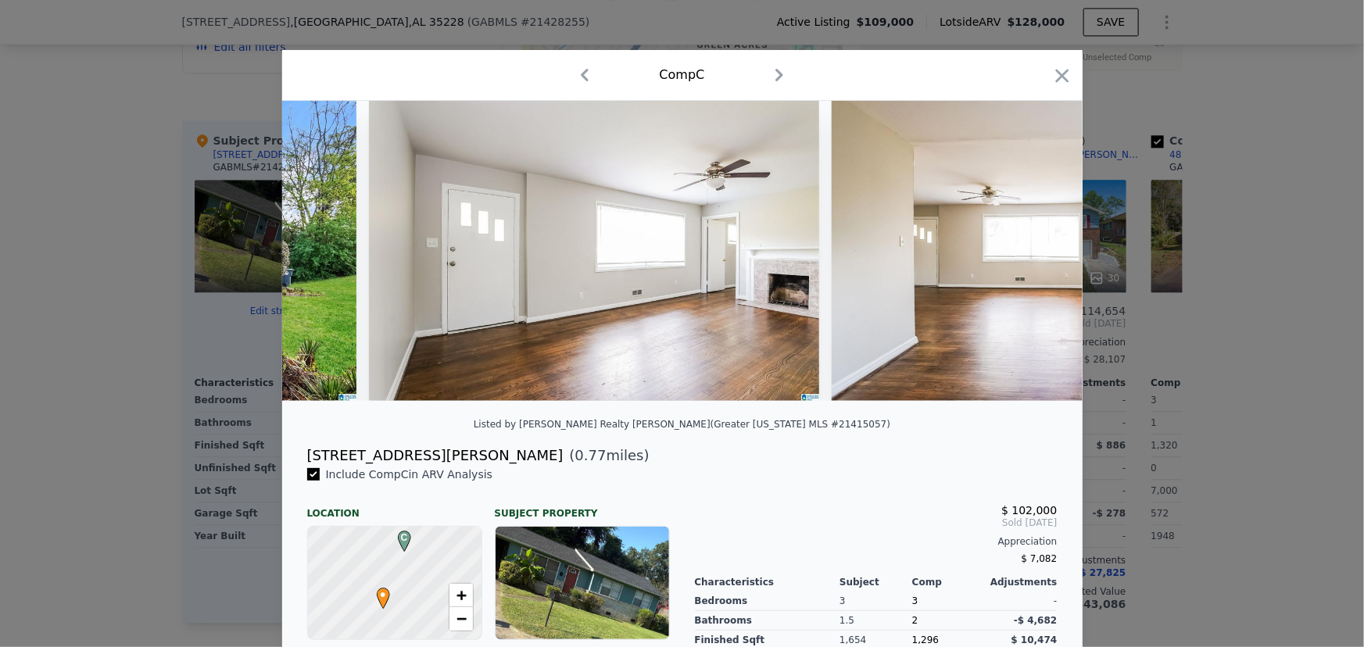
click at [1033, 262] on img at bounding box center [1057, 251] width 450 height 300
click at [1038, 262] on icon at bounding box center [1042, 250] width 31 height 31
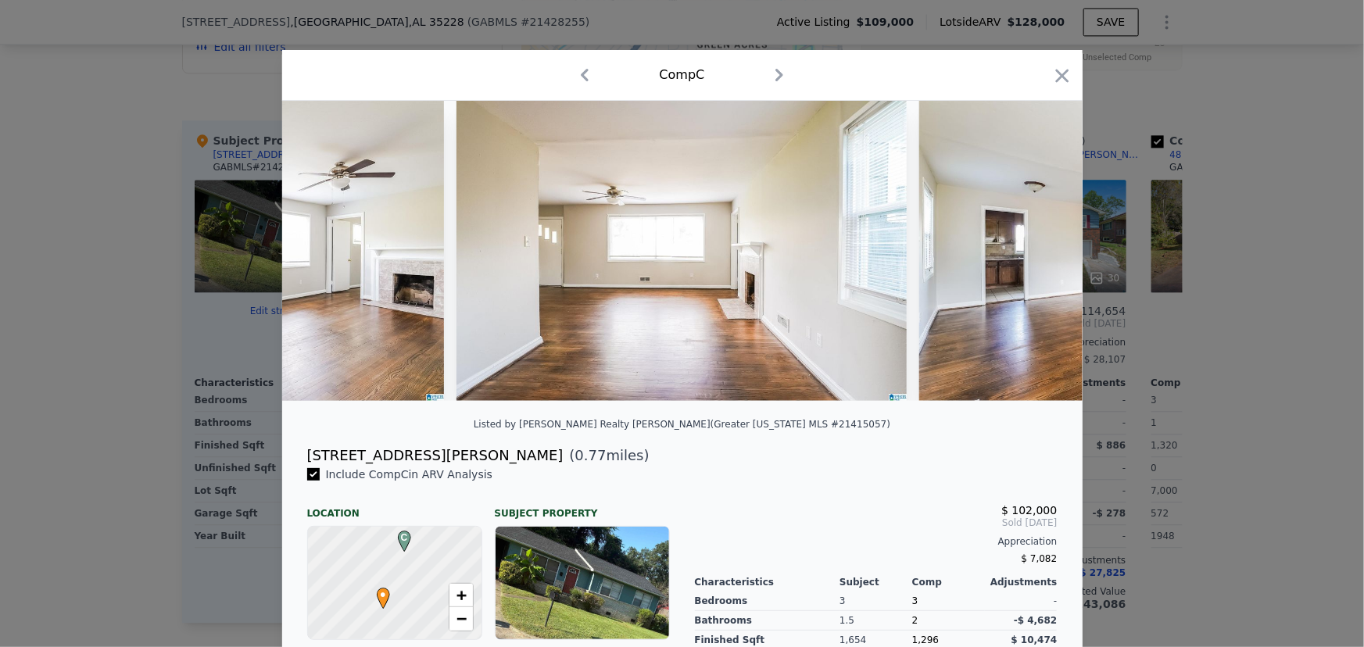
click at [1038, 262] on img at bounding box center [1144, 251] width 450 height 300
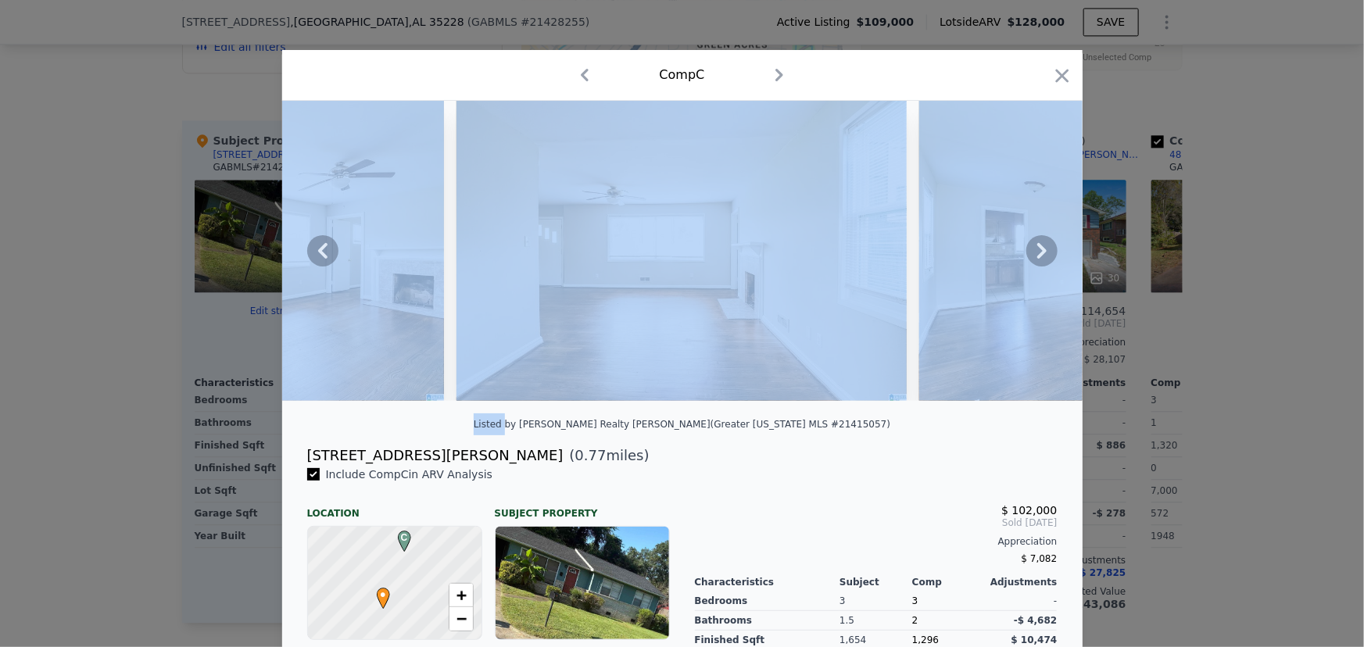
click at [1038, 262] on icon at bounding box center [1042, 250] width 31 height 31
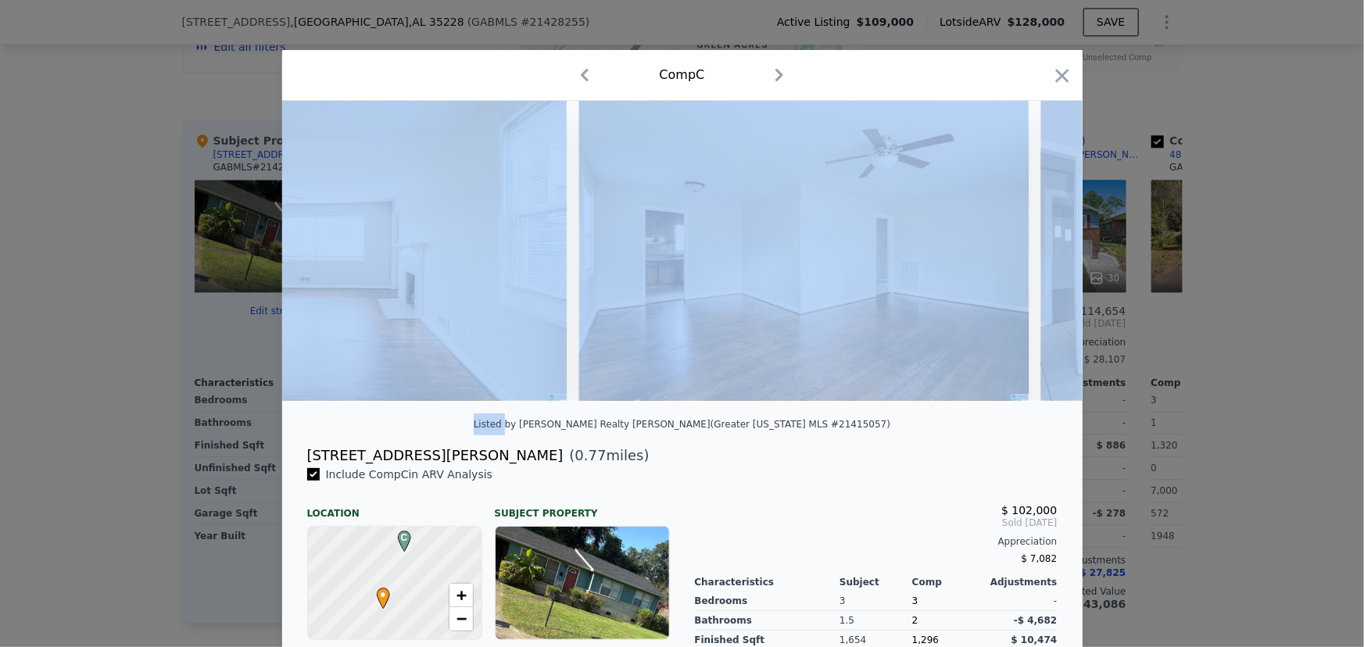
scroll to position [0, 1126]
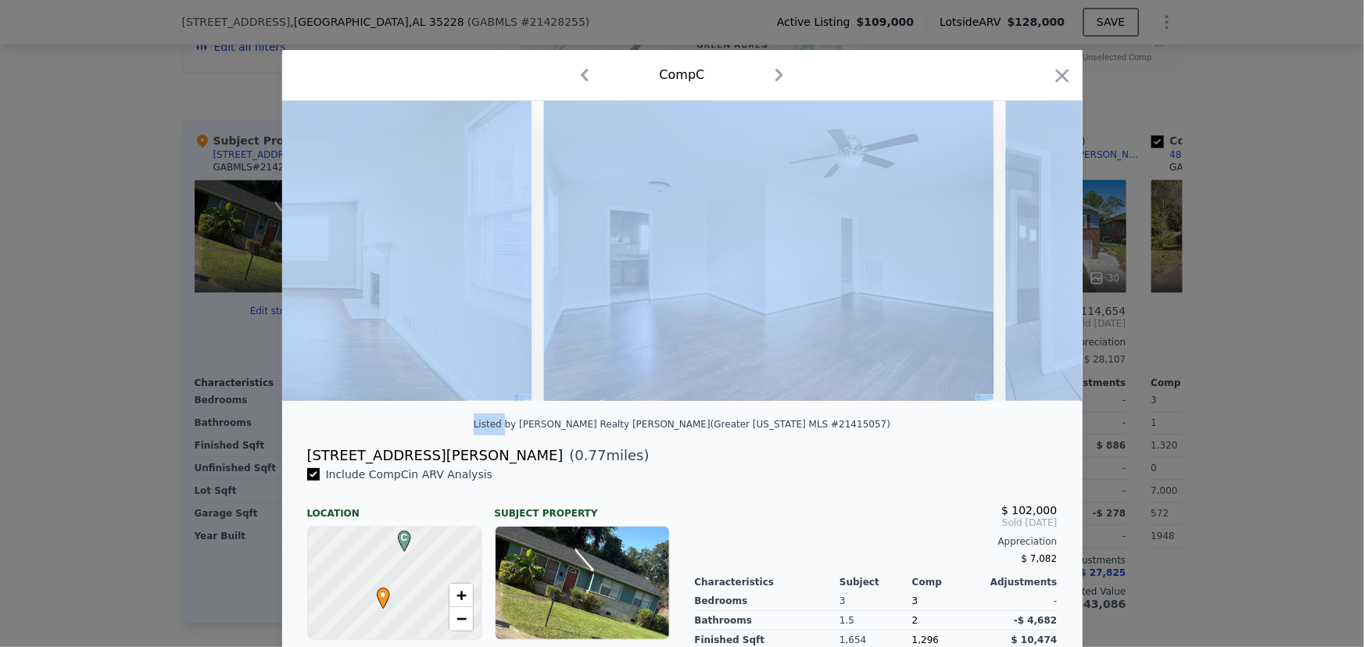
click at [1038, 262] on img at bounding box center [1231, 251] width 450 height 300
click at [659, 414] on div at bounding box center [682, 257] width 801 height 313
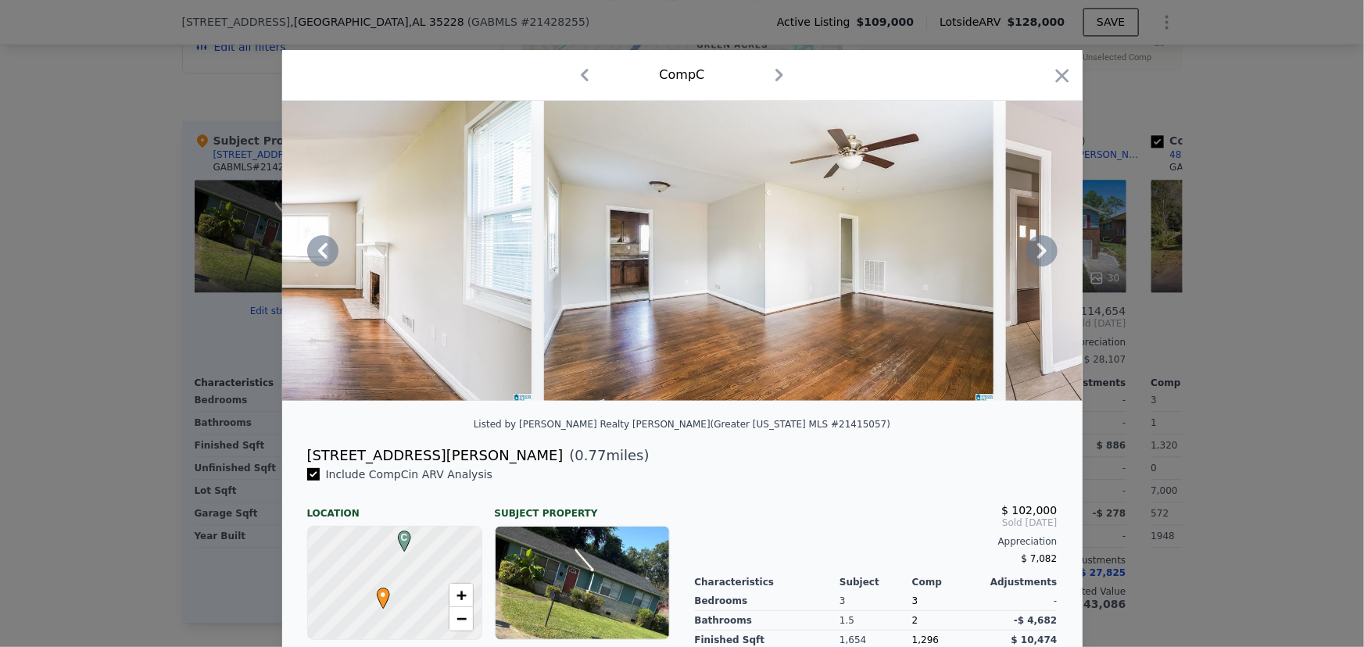
click at [779, 467] on div "[STREET_ADDRESS][PERSON_NAME] ( 0.77 miles)" at bounding box center [683, 456] width 776 height 22
click at [1040, 250] on icon at bounding box center [1042, 250] width 31 height 31
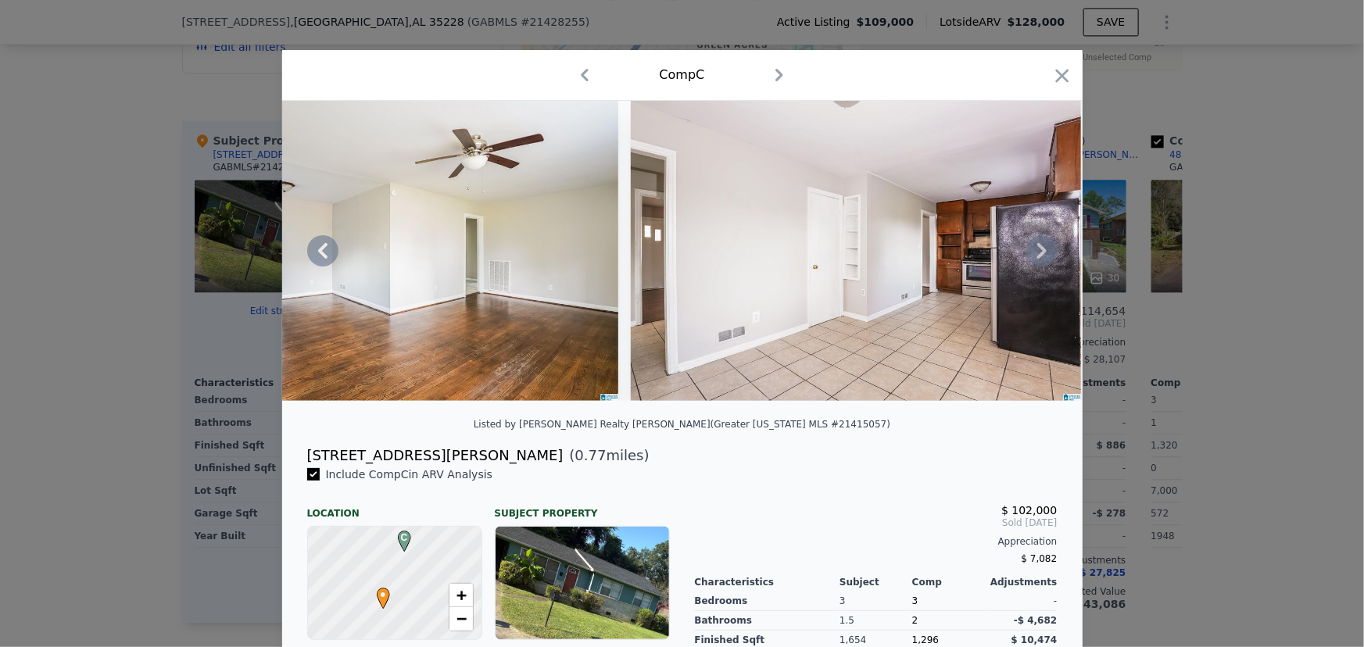
click at [1040, 250] on icon at bounding box center [1042, 250] width 31 height 31
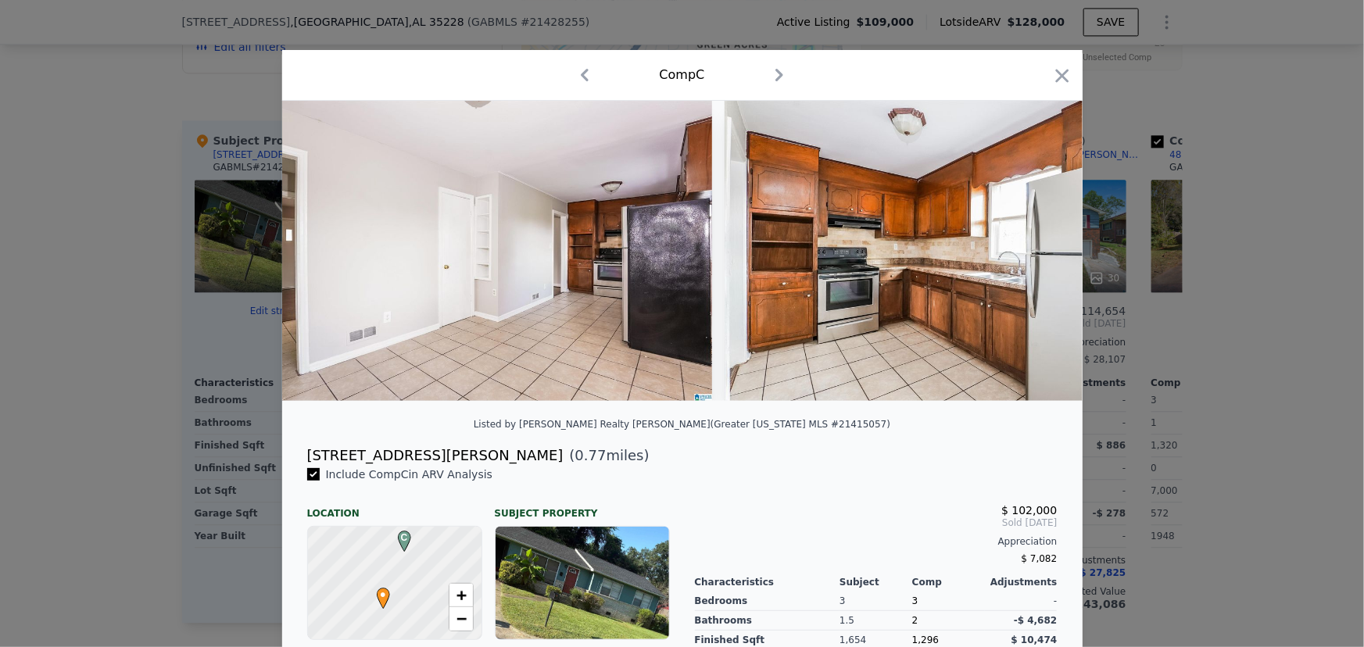
scroll to position [0, 1876]
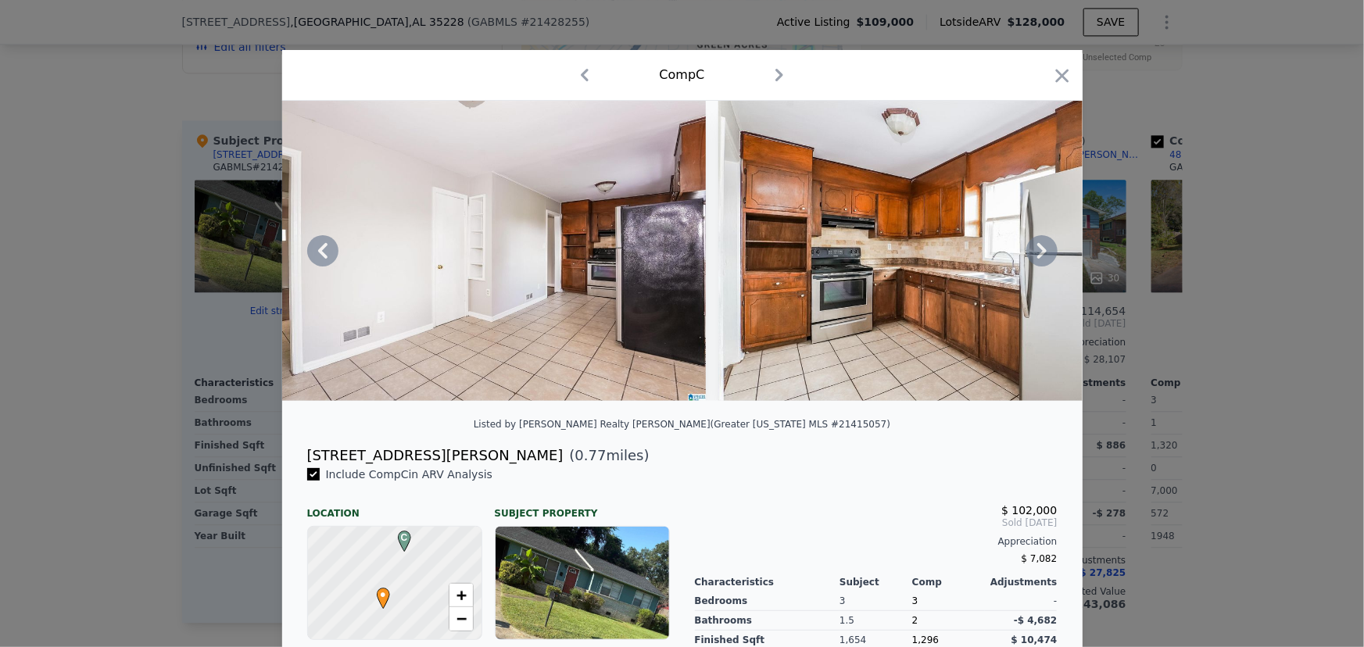
click at [1040, 250] on icon at bounding box center [1042, 250] width 31 height 31
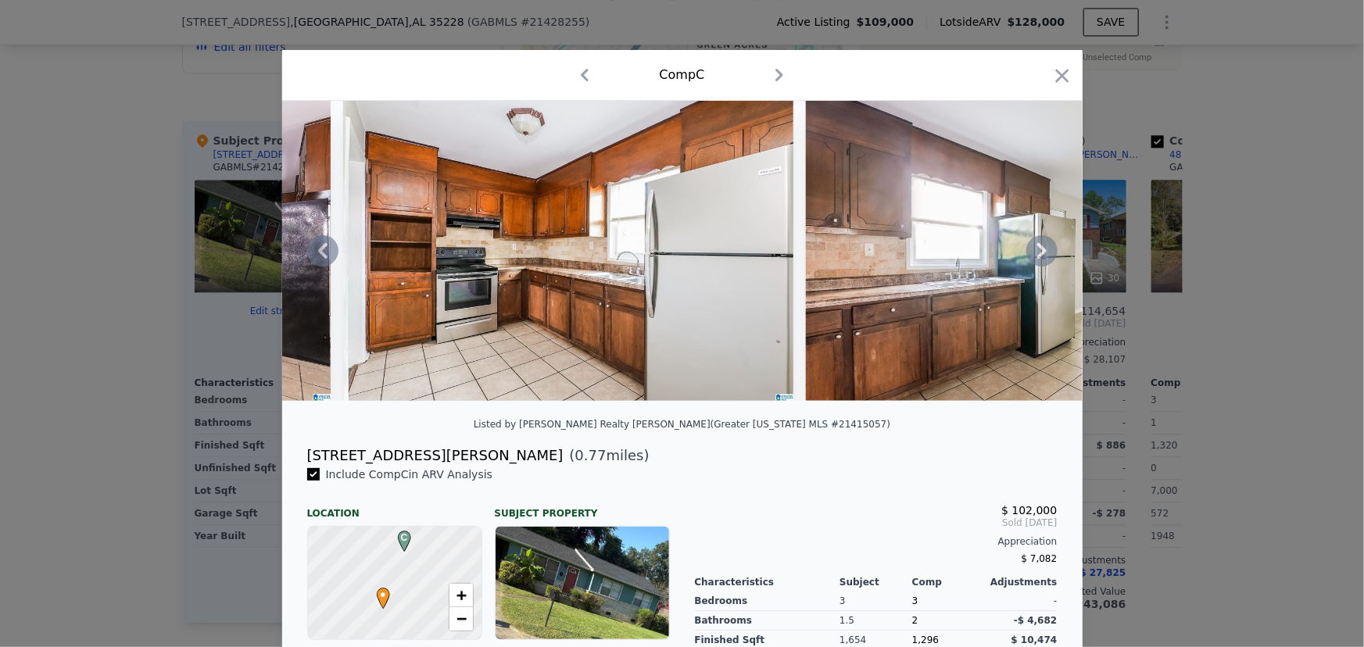
click at [1040, 250] on icon at bounding box center [1042, 250] width 31 height 31
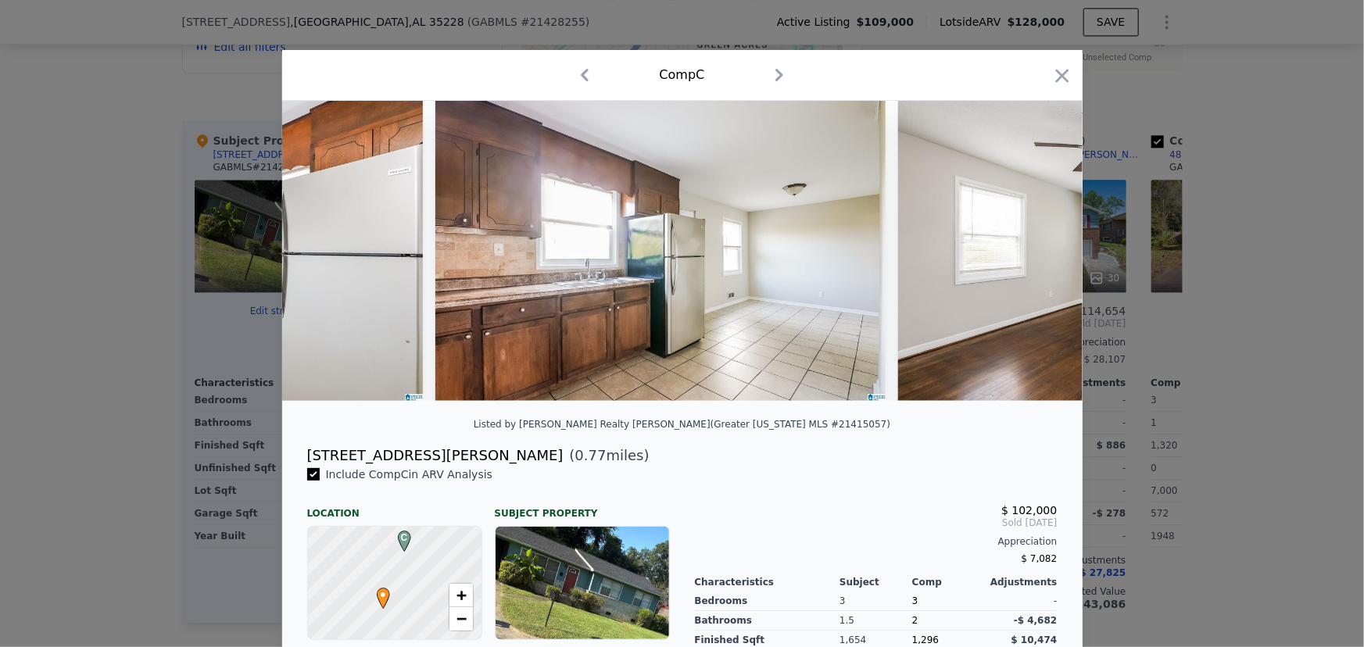
scroll to position [0, 2627]
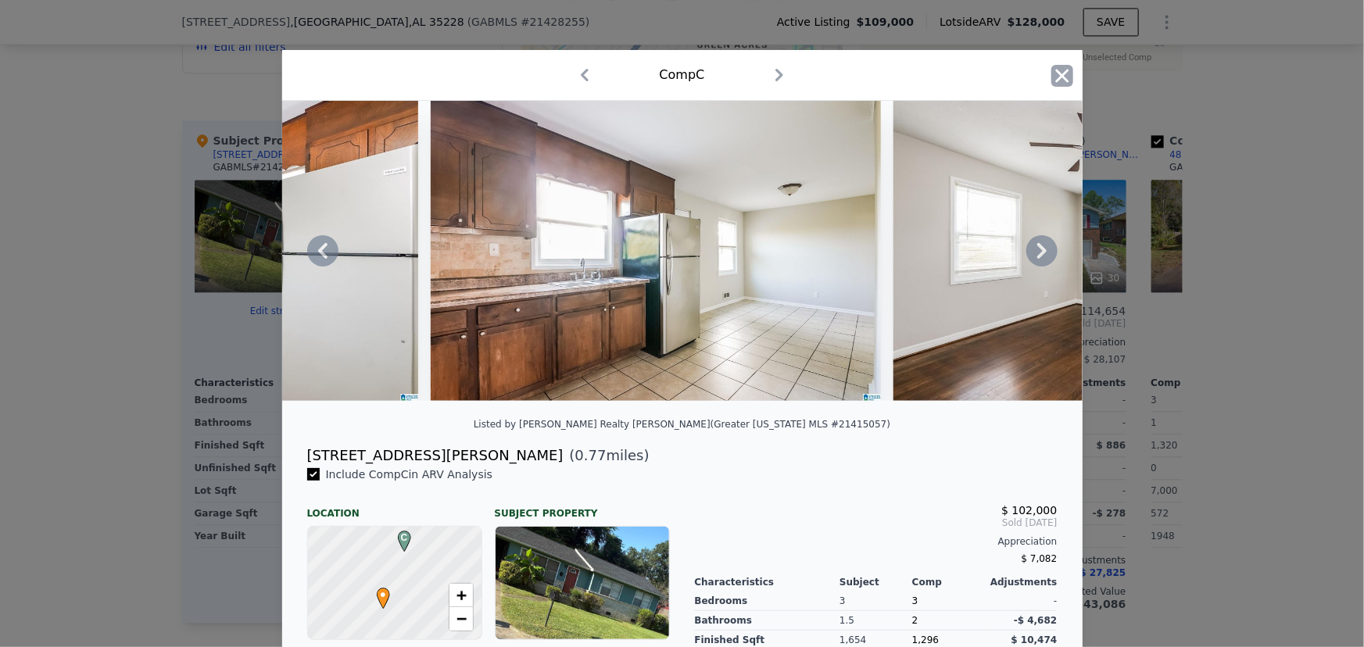
click at [1055, 74] on icon "button" at bounding box center [1061, 75] width 13 height 13
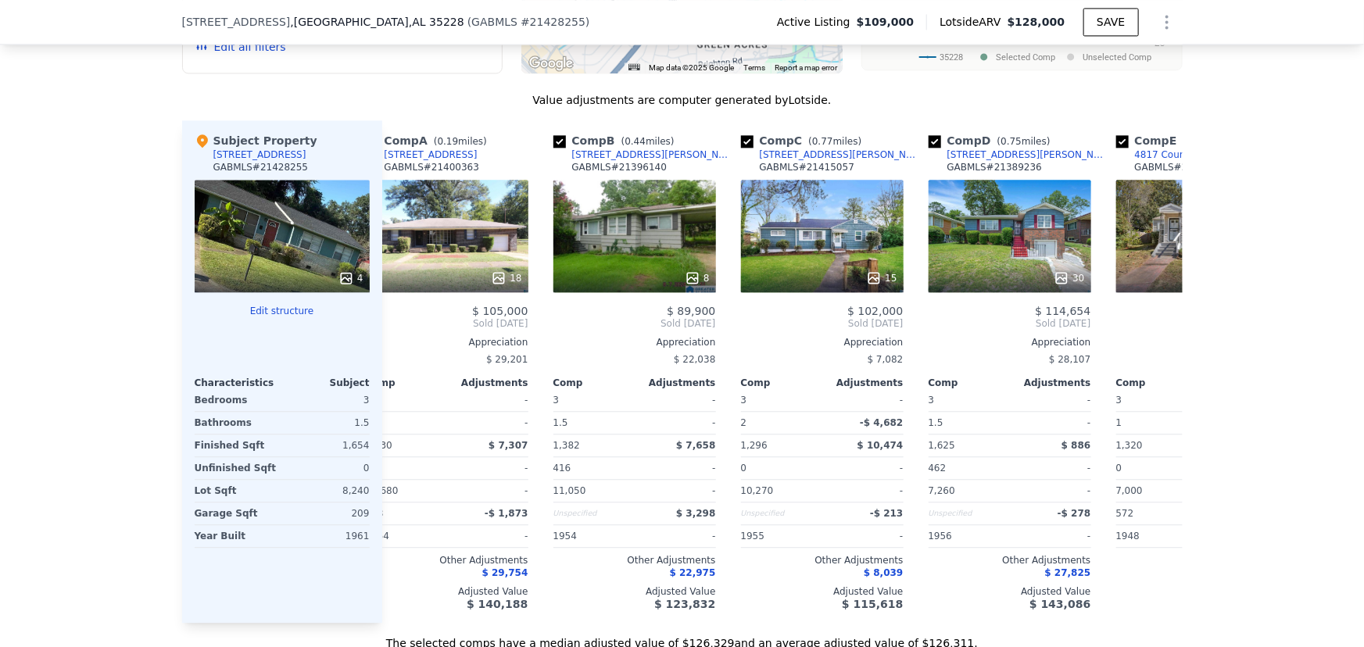
scroll to position [0, 33]
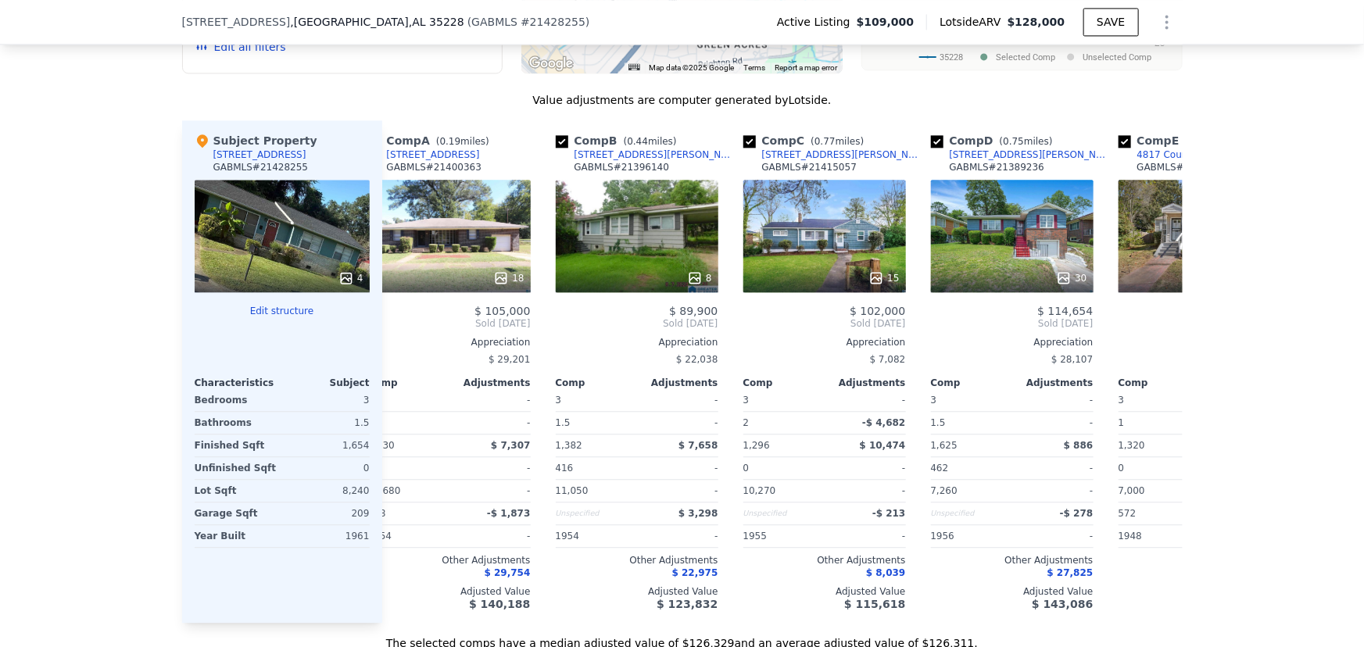
click at [99, 367] on div "We found 12 sales that match your search Listings provided by Greater [US_STATE…" at bounding box center [682, 203] width 1364 height 897
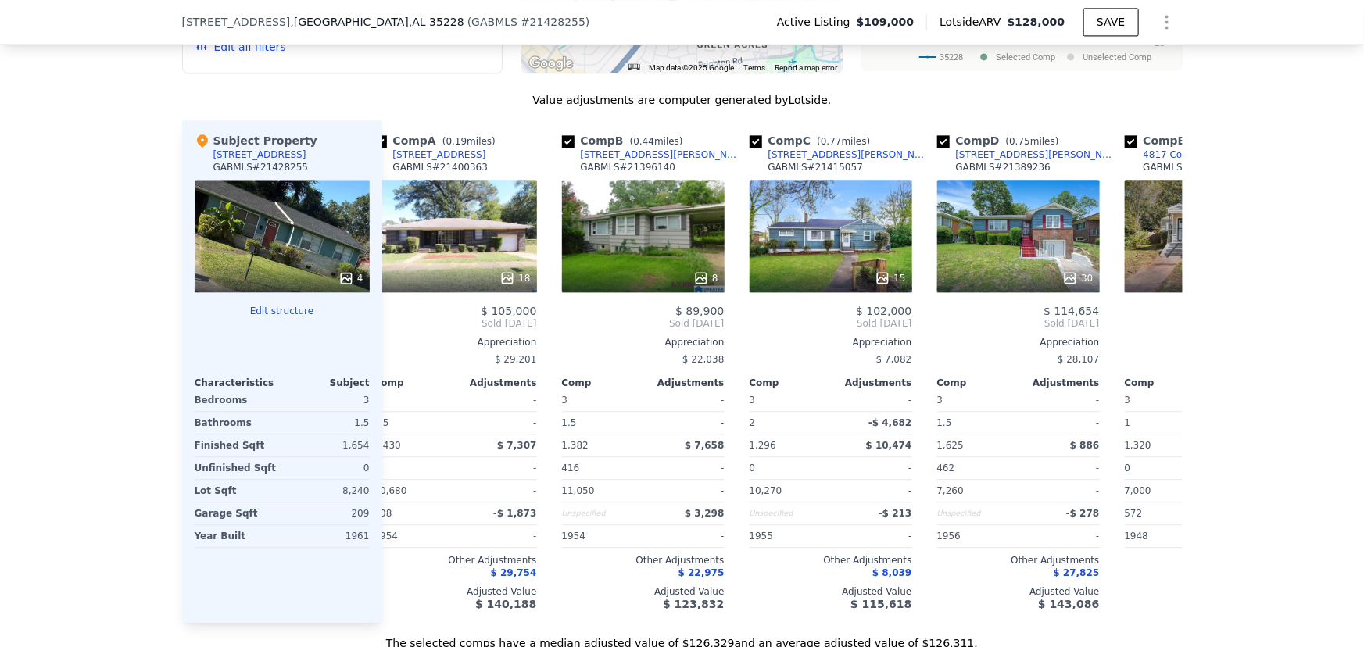
scroll to position [0, 0]
